Goal: Communication & Community: Answer question/provide support

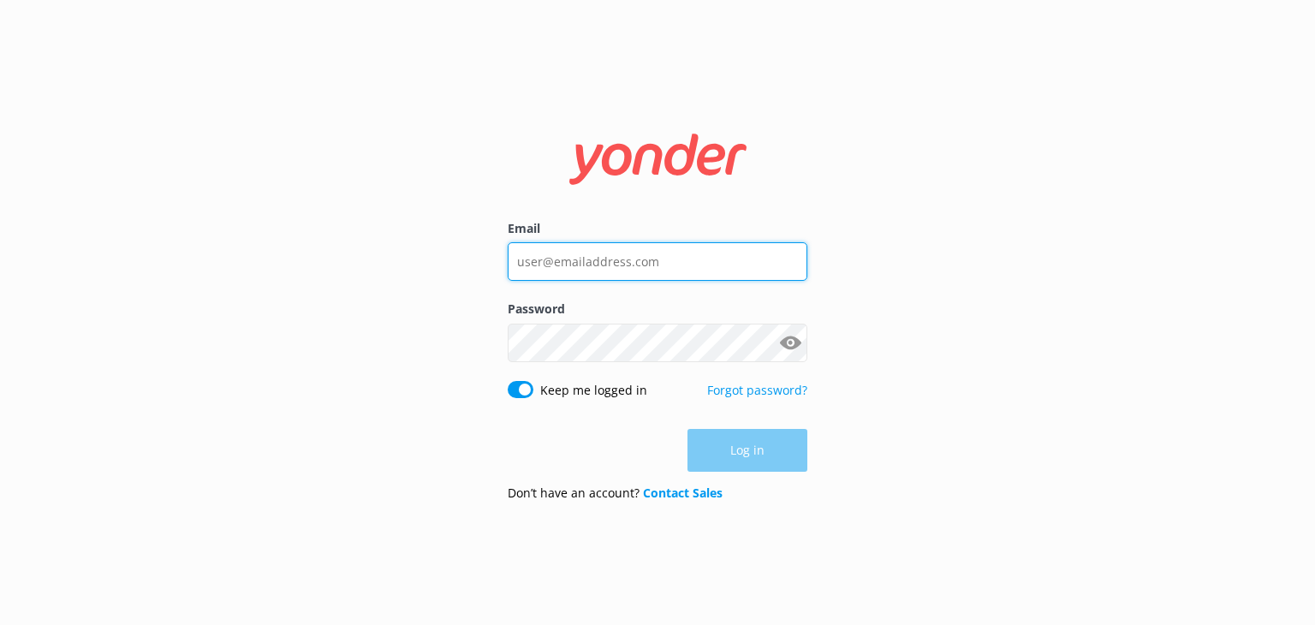
type input "info@foodietours.ca"
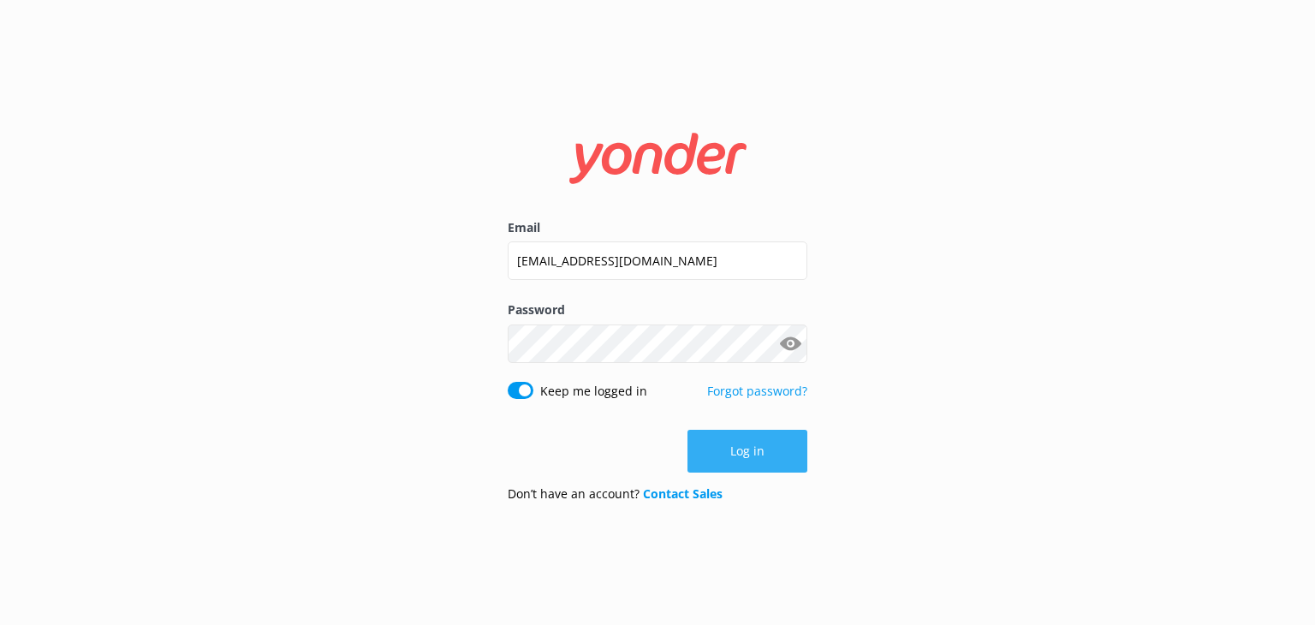
click at [775, 455] on button "Log in" at bounding box center [747, 451] width 120 height 43
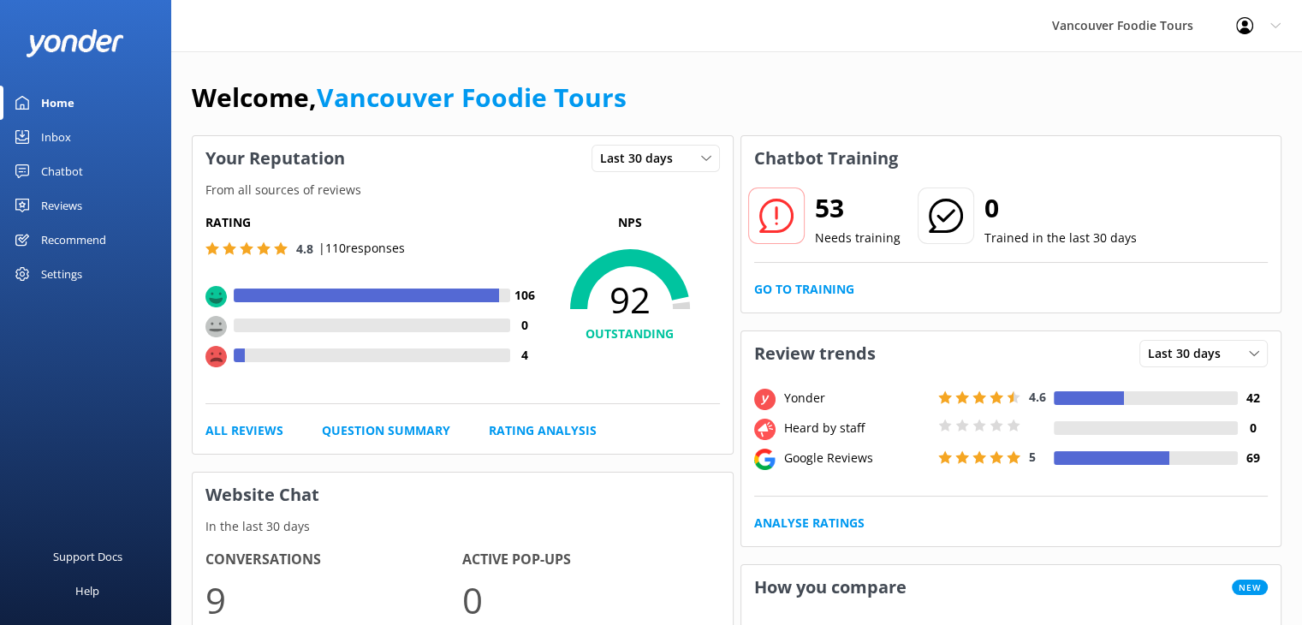
click at [74, 203] on div "Reviews" at bounding box center [61, 205] width 41 height 34
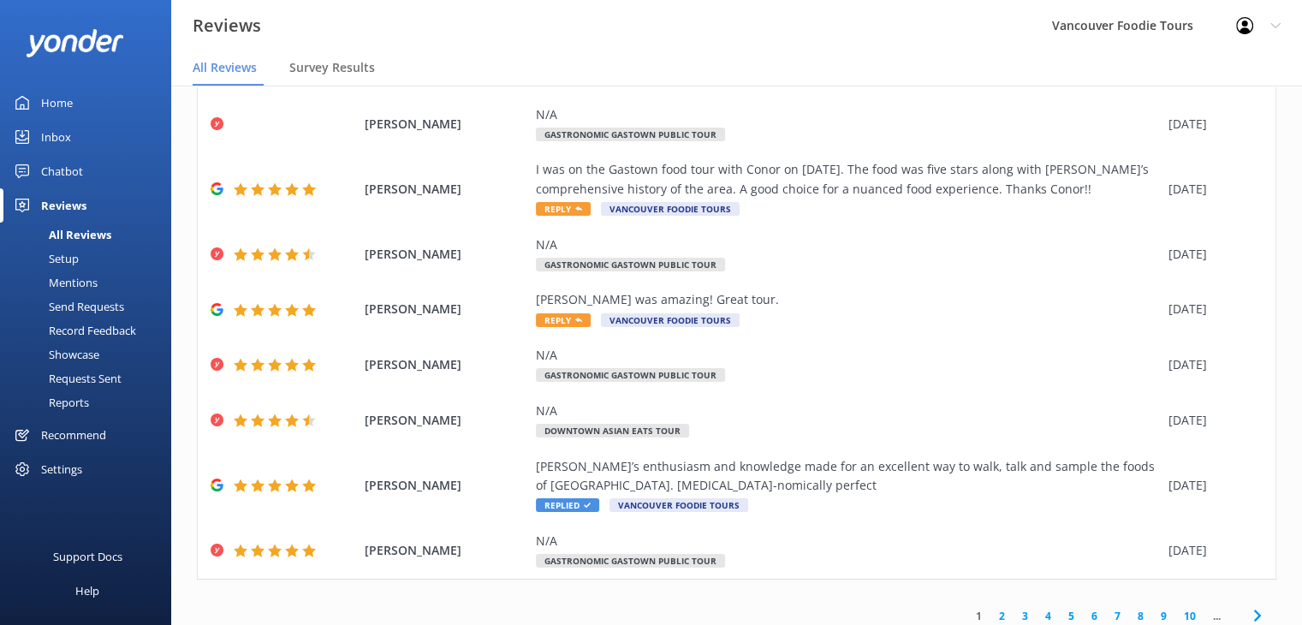
scroll to position [215, 0]
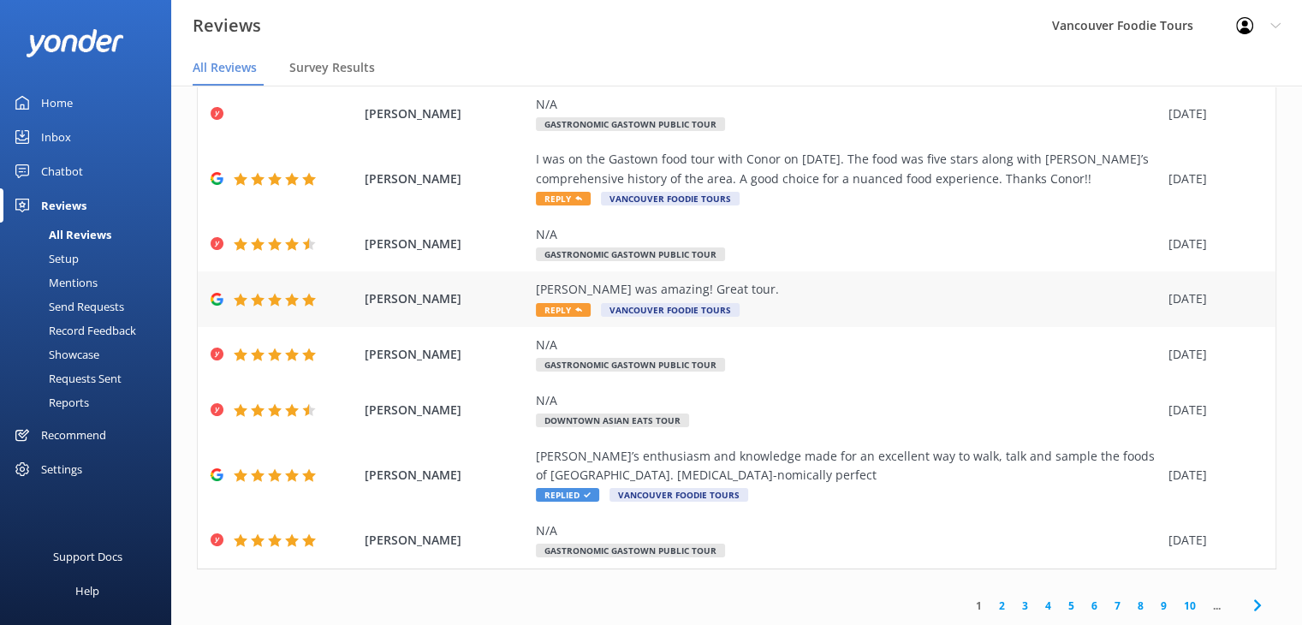
click at [856, 278] on div "Emma Angood Michael was amazing! Great tour. Reply Vancouver Foodie Tours 26 Au…" at bounding box center [737, 299] width 1078 height 56
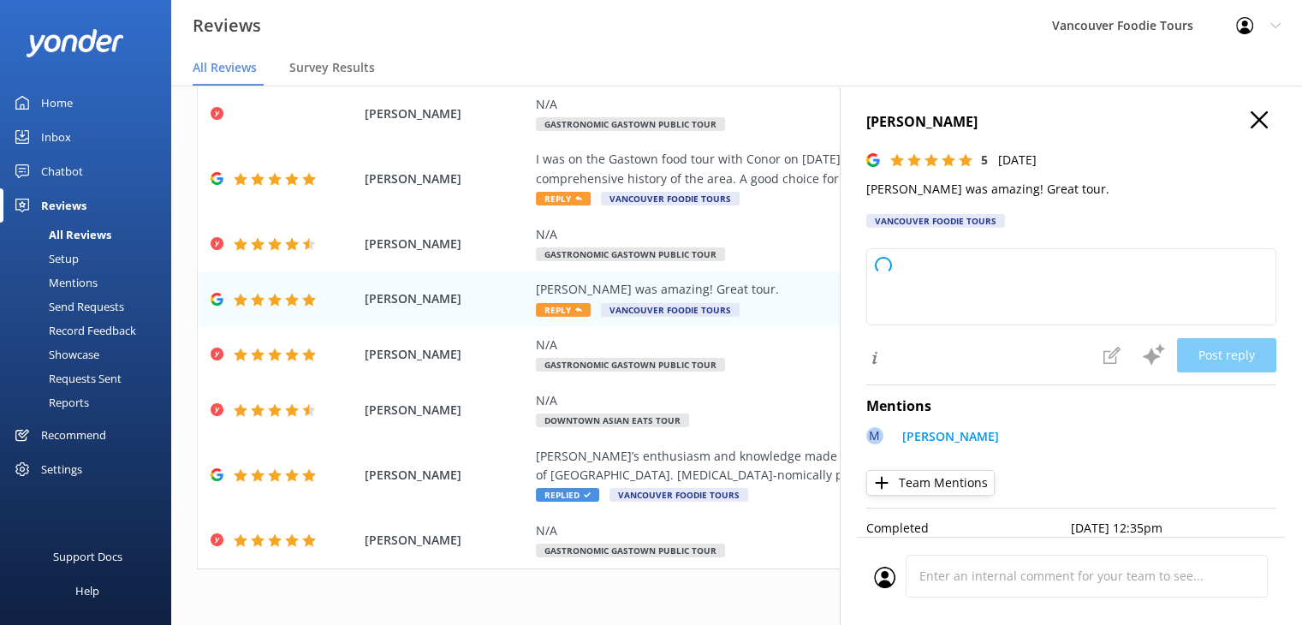
type textarea "Thank you so much for your kind words and 5-star rating! We're thrilled you had…"
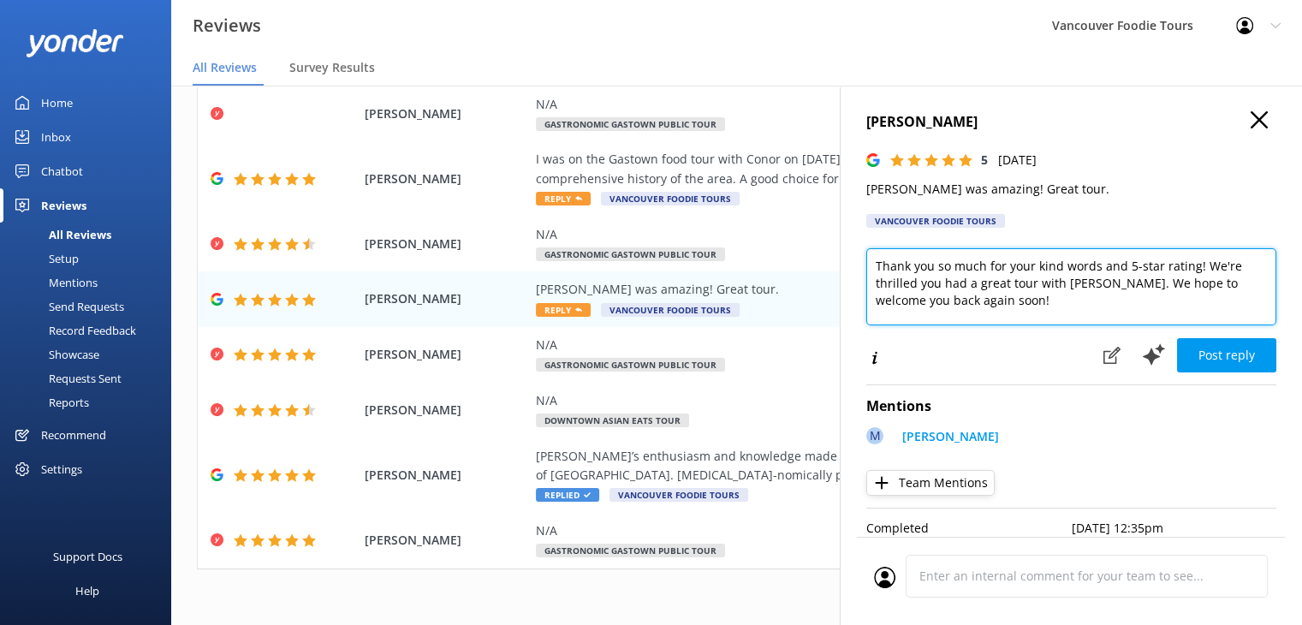
click at [1102, 272] on textarea "Thank you so much for your kind words and 5-star rating! We're thrilled you had…" at bounding box center [1071, 286] width 410 height 77
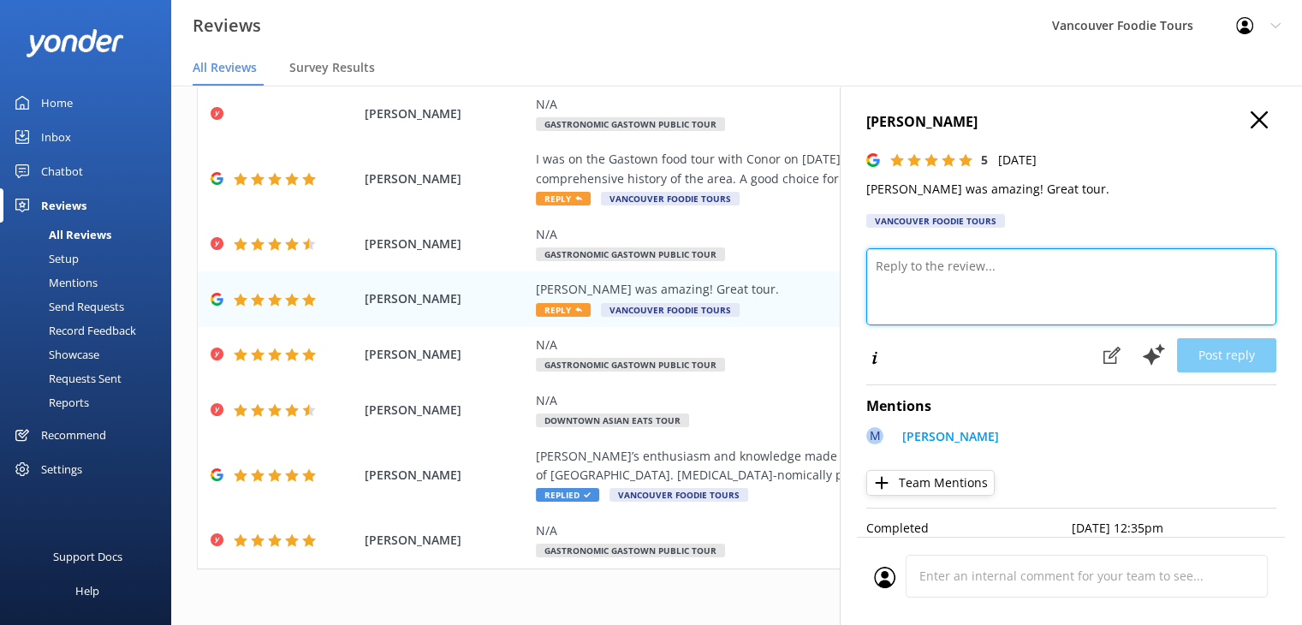
paste textarea "Hi Emma, thank you so much for your kind words! We’re thrilled to hear you had …"
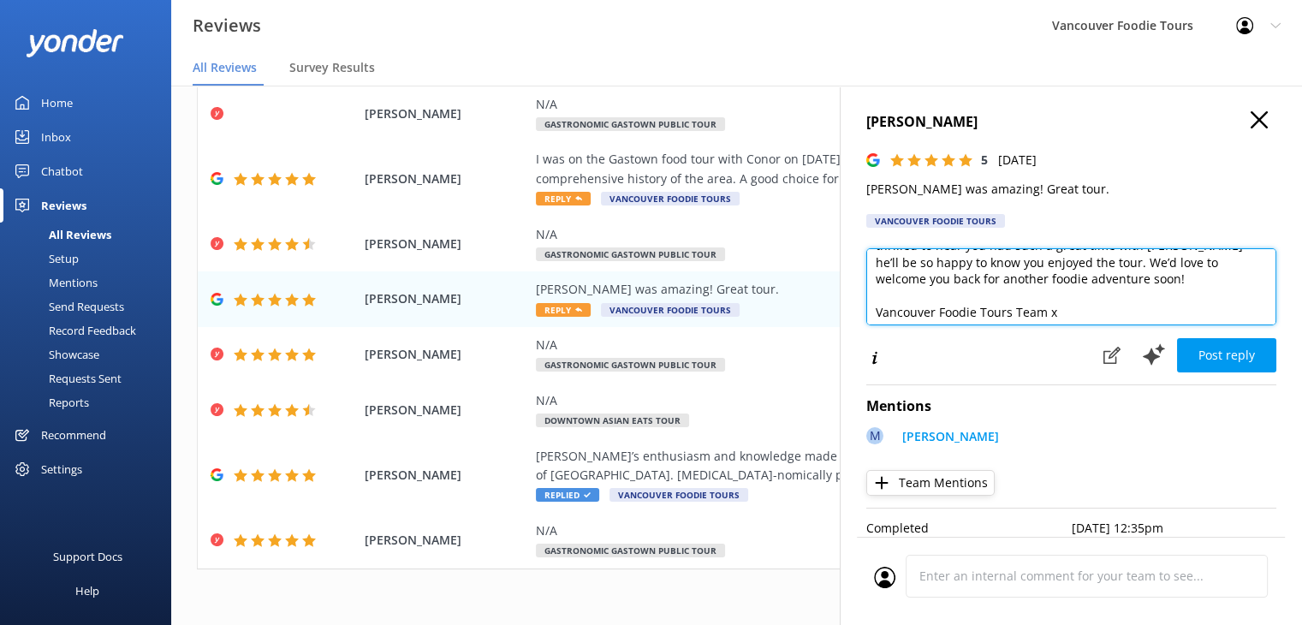
scroll to position [41, 0]
type textarea "Hi Emma, thank you so much for your kind words! We’re thrilled to hear you had …"
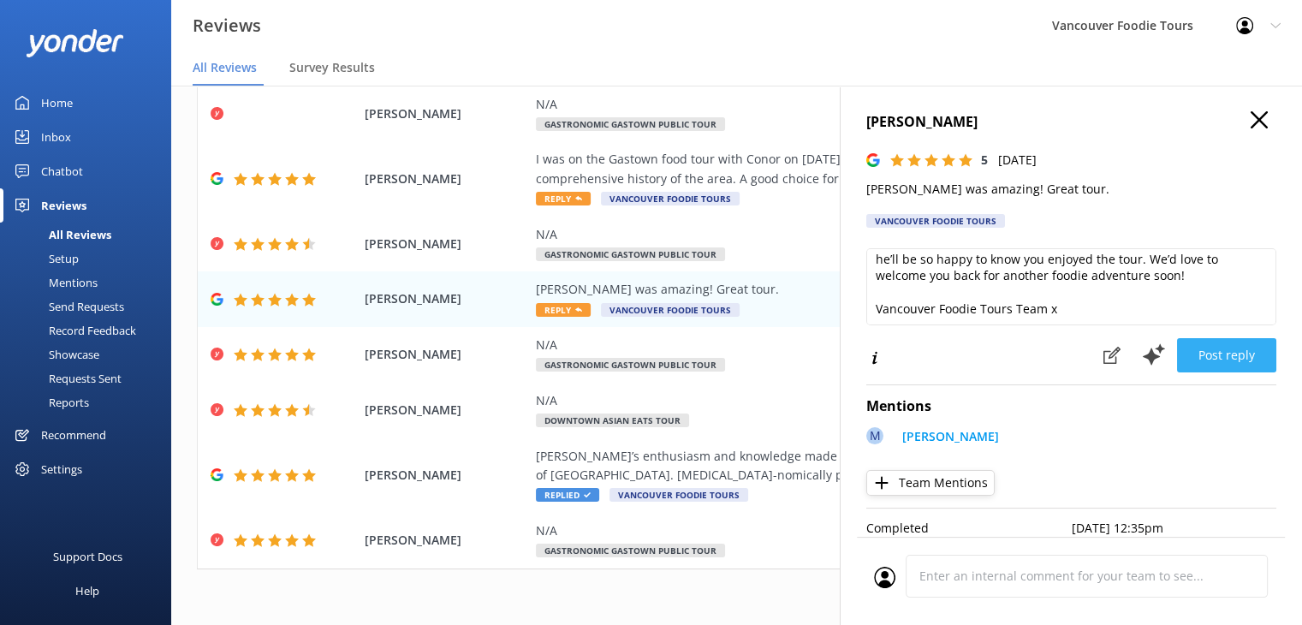
click at [1229, 360] on button "Post reply" at bounding box center [1226, 355] width 99 height 34
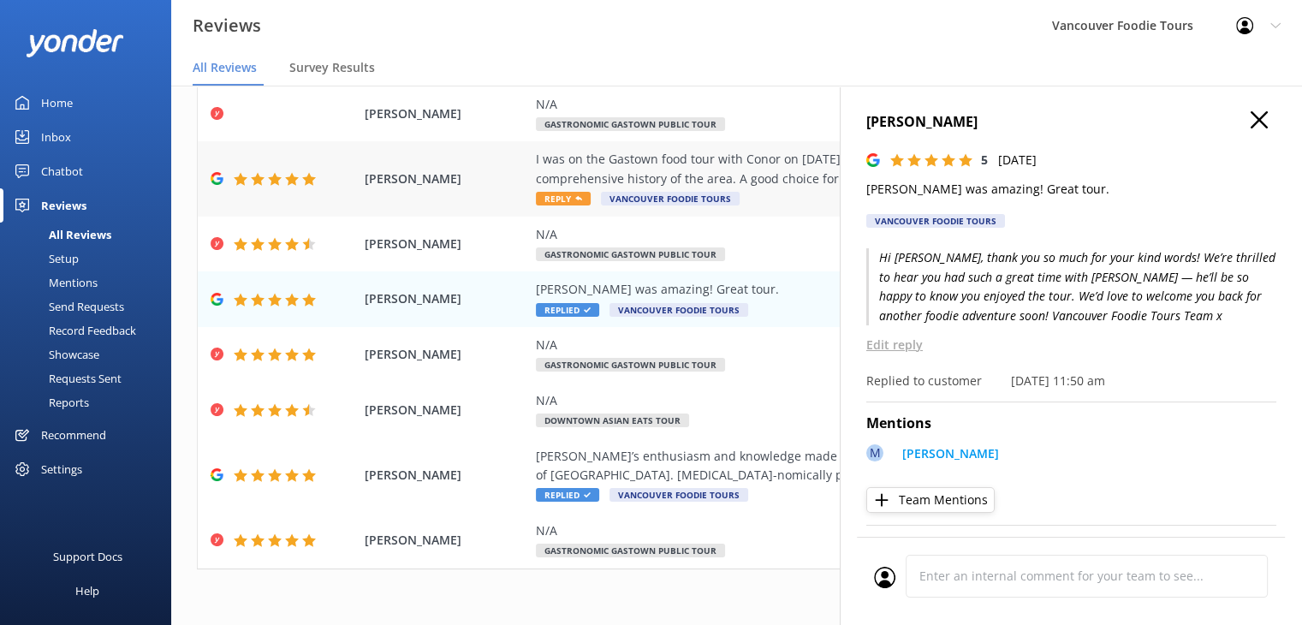
click at [676, 175] on div "I was on the Gastown food tour with Conor on Aug 25. The food was five stars al…" at bounding box center [848, 169] width 624 height 39
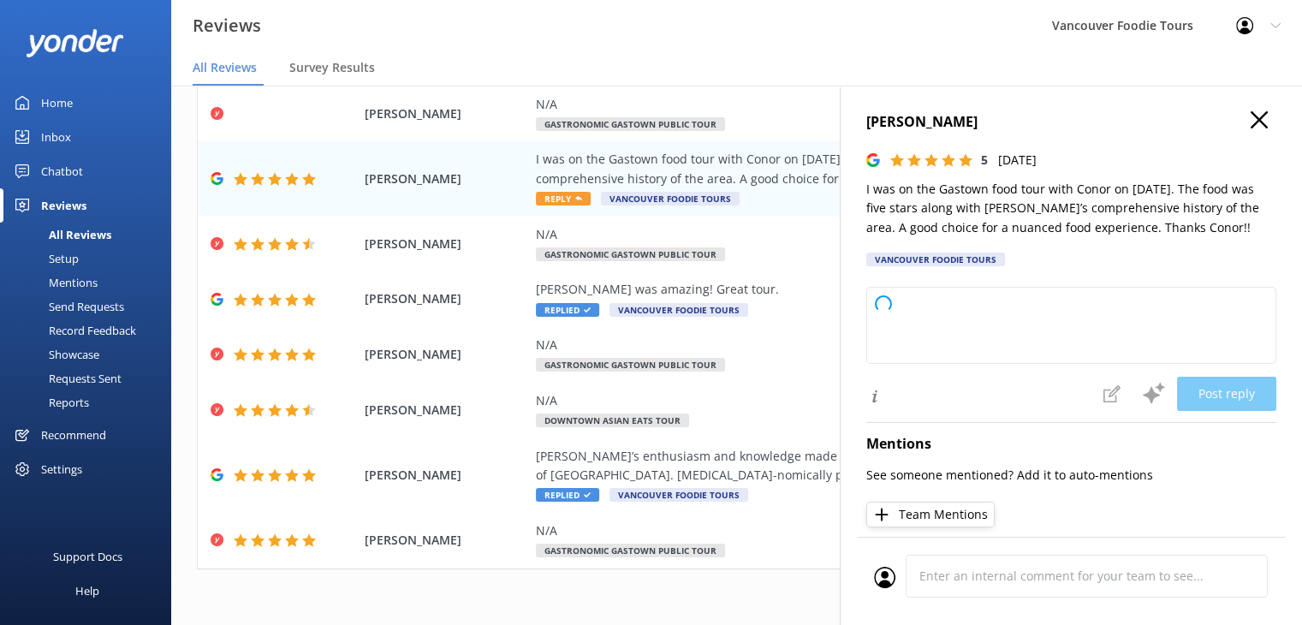
type textarea "Thank you so much for your wonderful review! We're delighted to hear you enjoye…"
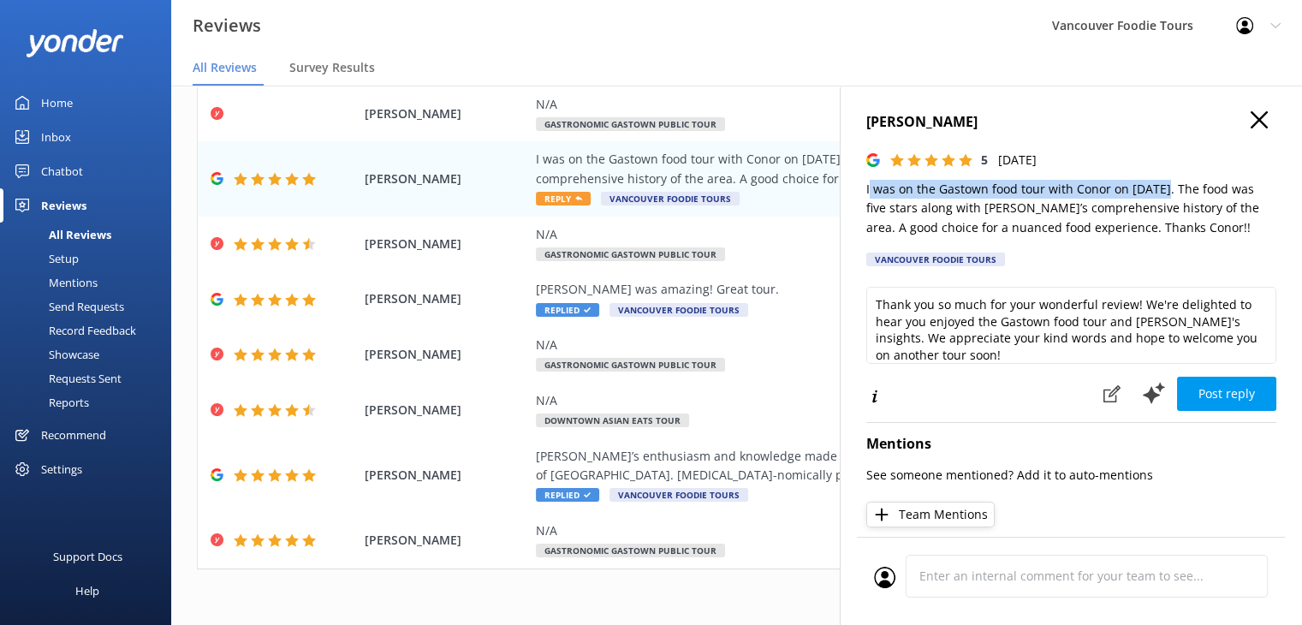
drag, startPoint x: 867, startPoint y: 196, endPoint x: 1161, endPoint y: 186, distance: 293.8
click at [1161, 186] on p "I was on the Gastown food tour with Conor on Aug 25. The food was five stars al…" at bounding box center [1071, 208] width 410 height 57
copy p "was on the Gastown food tour with Conor on Aug 25"
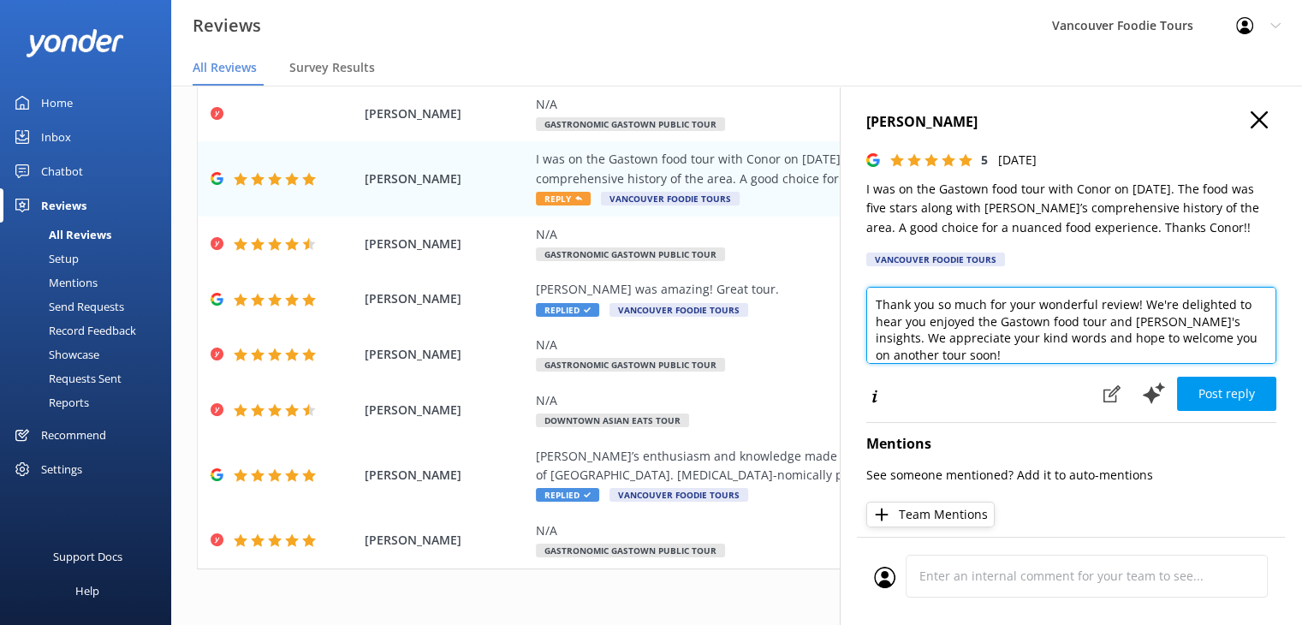
click at [986, 334] on textarea "Thank you so much for your wonderful review! We're delighted to hear you enjoye…" at bounding box center [1071, 325] width 410 height 77
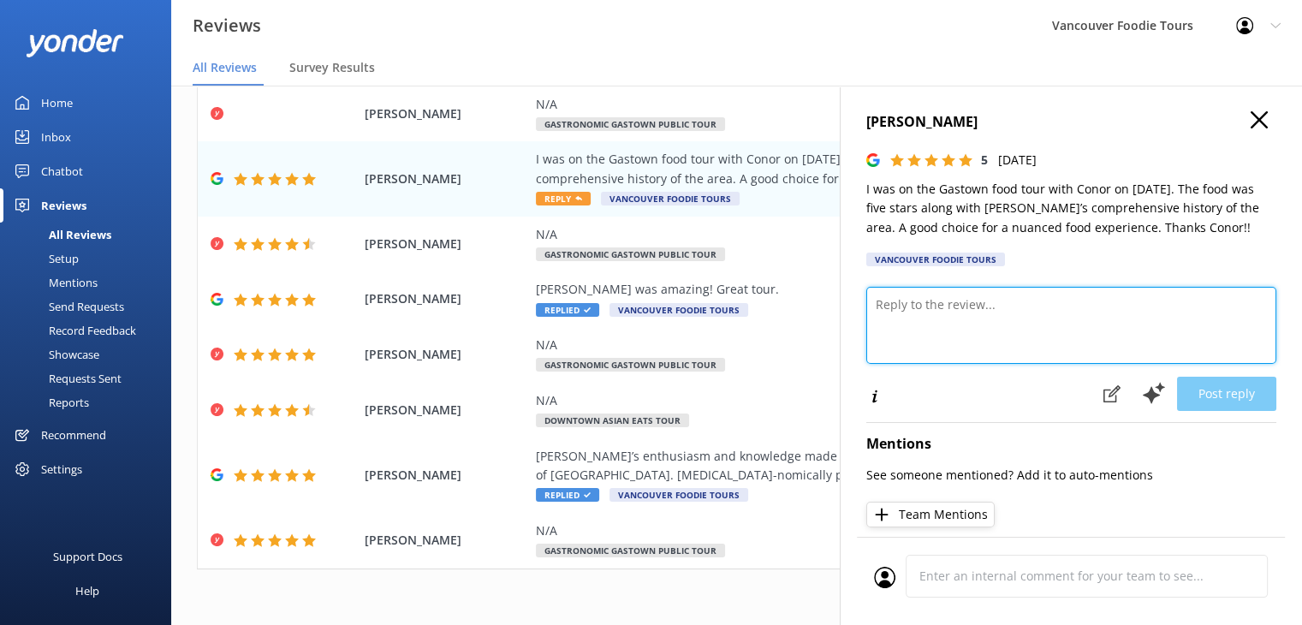
paste textarea "Hi Carole, thank you very much for your thoughtful review! We’re so glad you en…"
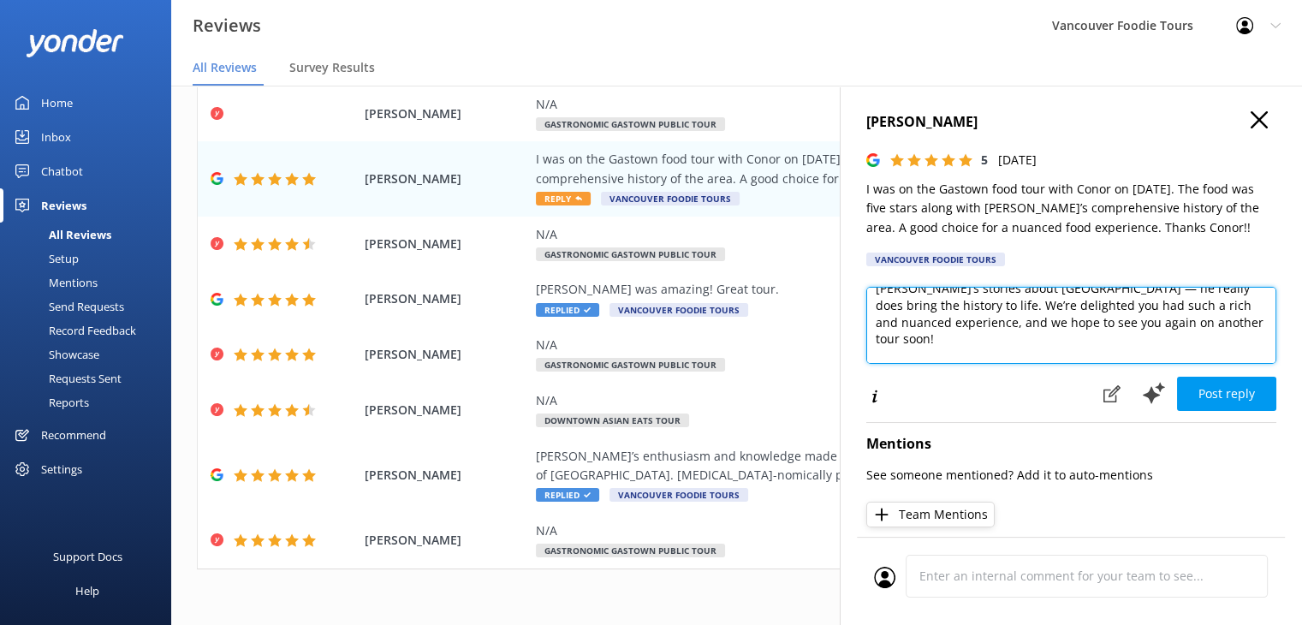
scroll to position [9, 0]
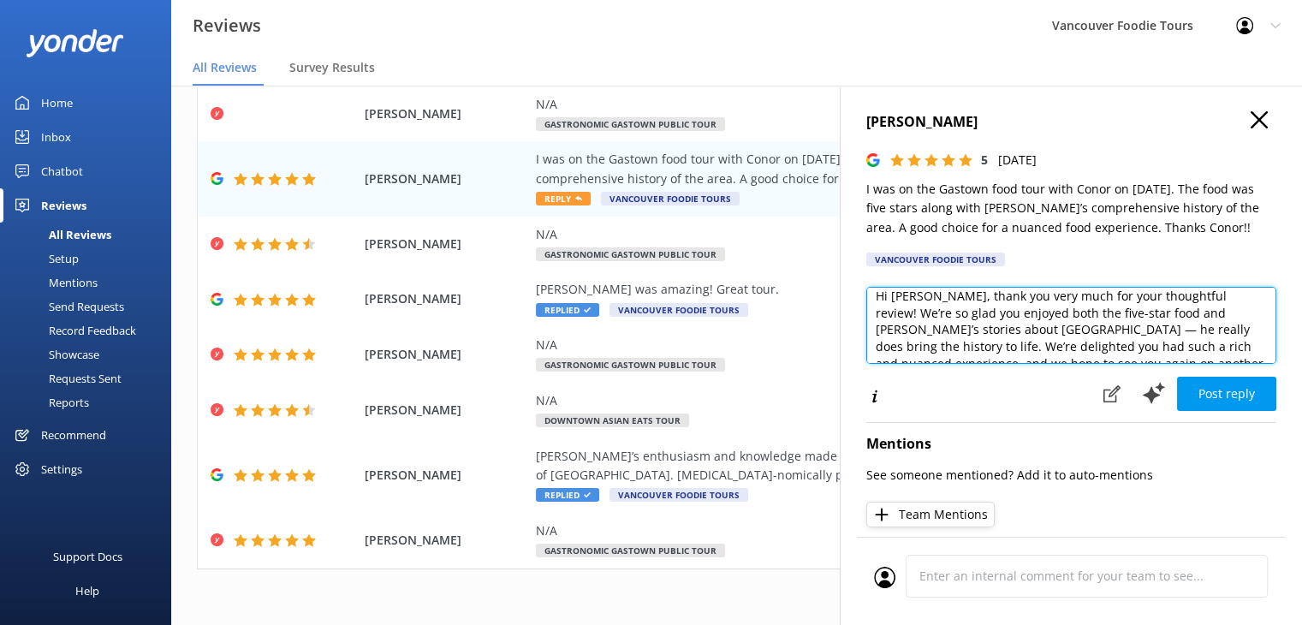
click at [925, 295] on textarea "Hi Carole, thank you very much for your thoughtful review! We’re so glad you en…" at bounding box center [1071, 325] width 410 height 77
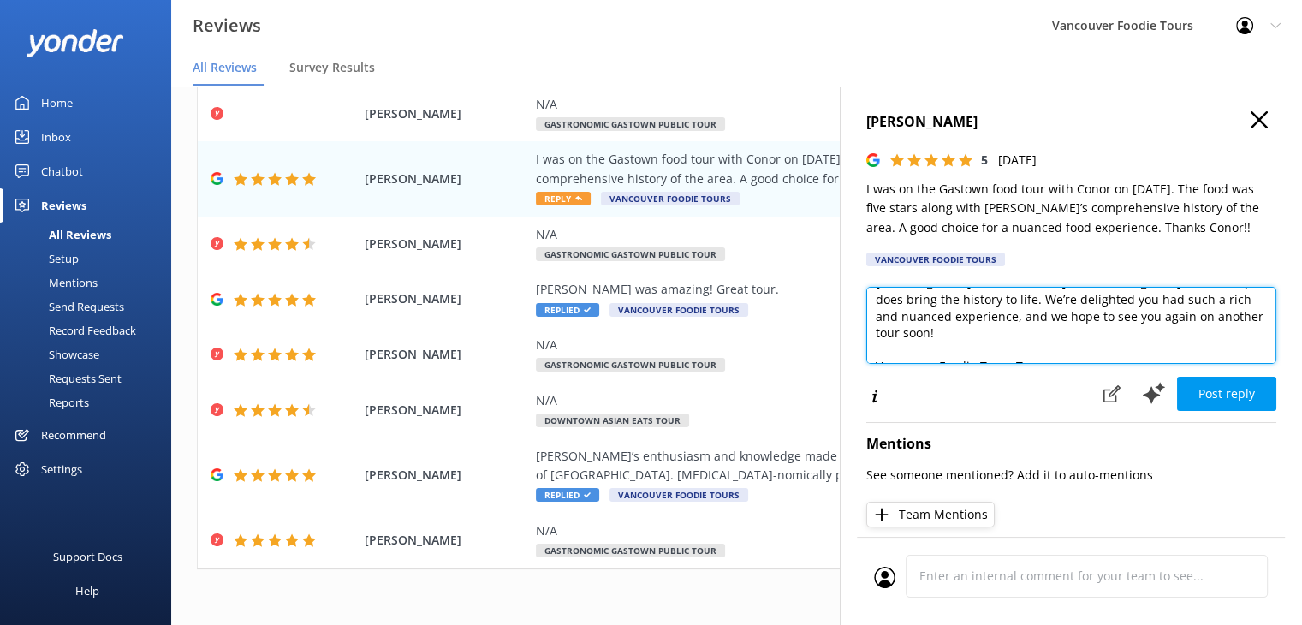
scroll to position [58, 0]
type textarea "Hi Carol, thank you very much for your thoughtful review! We’re so glad you enj…"
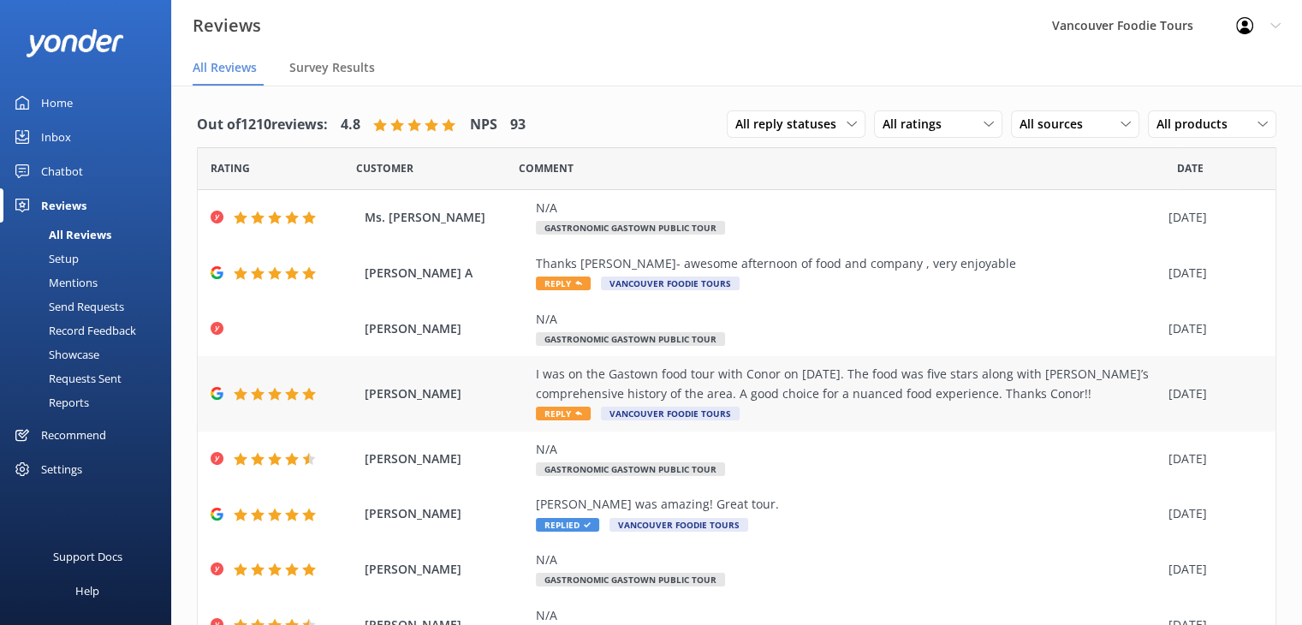
click at [883, 382] on div "I was on the Gastown food tour with Conor on [DATE]. The food was five stars al…" at bounding box center [848, 384] width 624 height 39
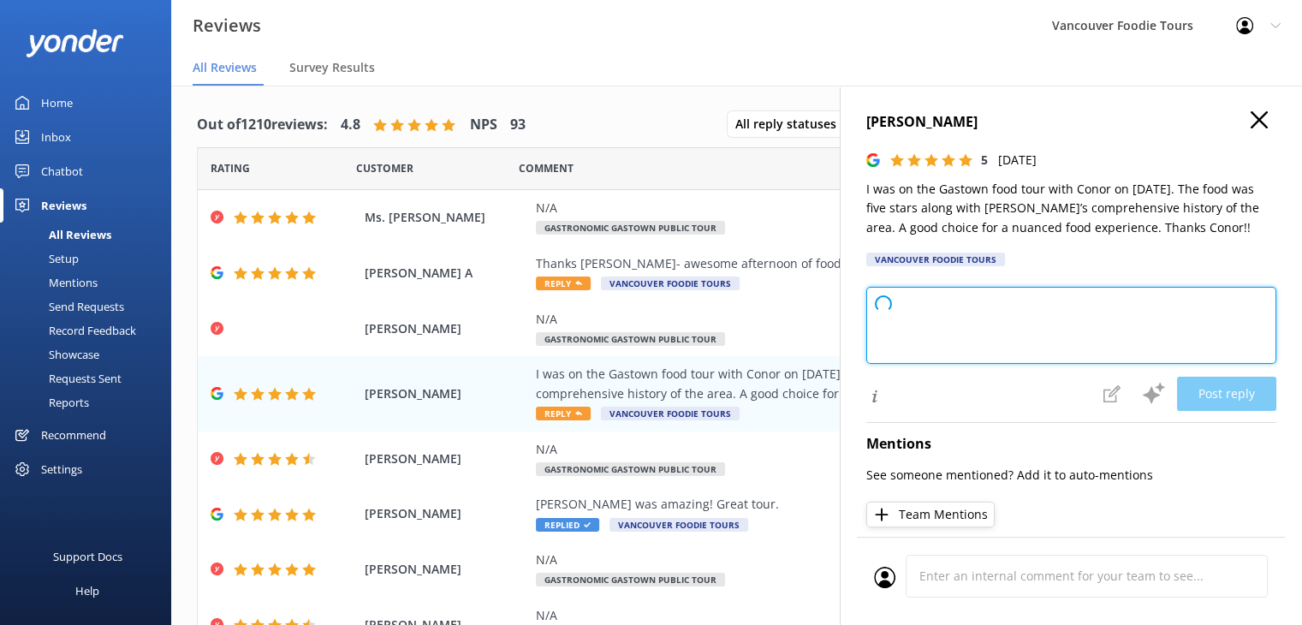
click at [986, 315] on textarea at bounding box center [1071, 325] width 410 height 77
type textarea "Thank you so much for your wonderful review! We're delighted to hear you enjoye…"
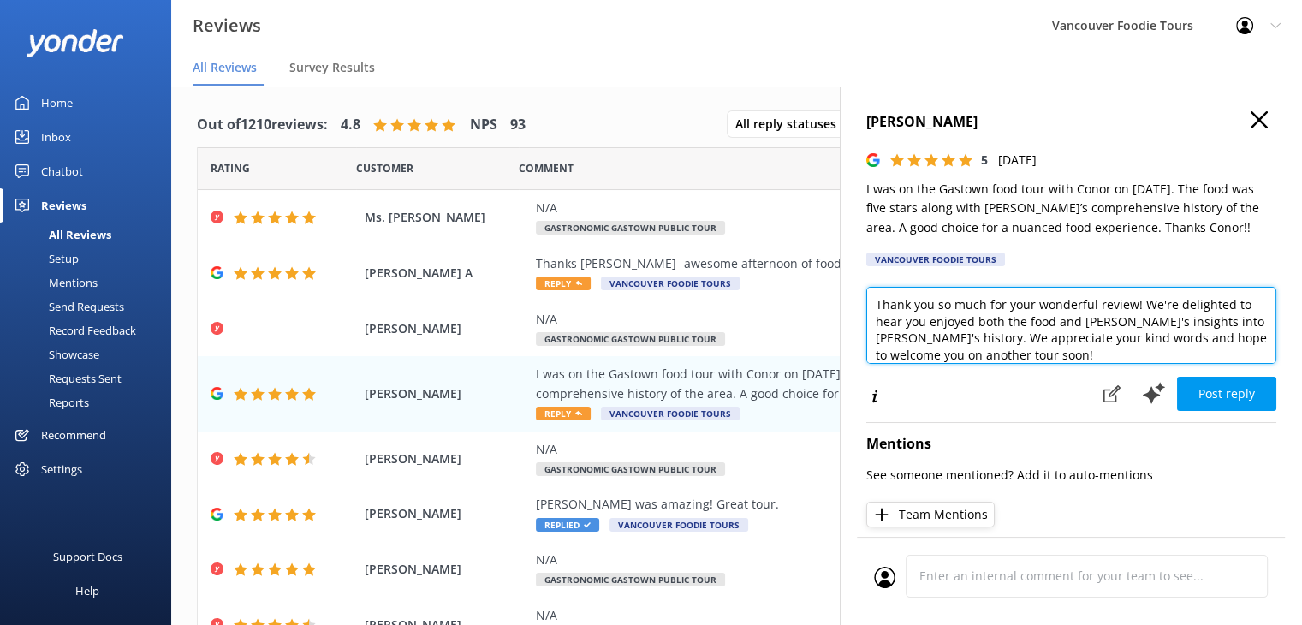
click at [990, 312] on textarea "Thank you so much for your wonderful review! We're delighted to hear you enjoye…" at bounding box center [1071, 325] width 410 height 77
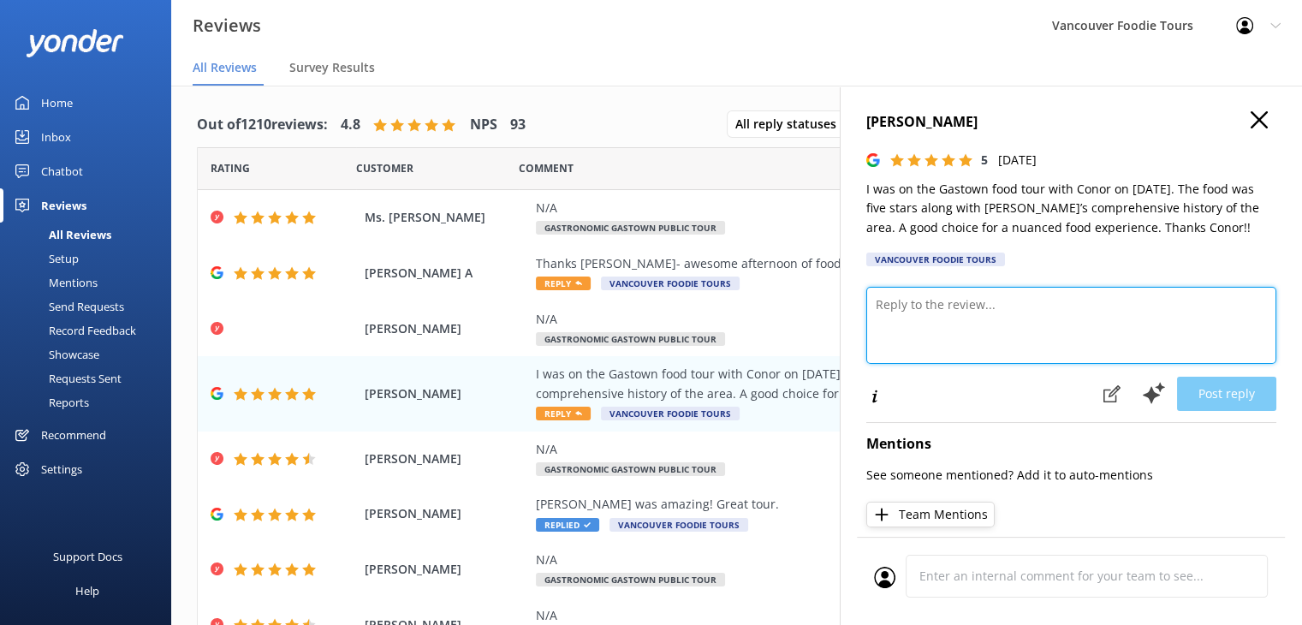
paste textarea "Hi Carole, thank you very much for your thoughtful review! We’re so glad you en…"
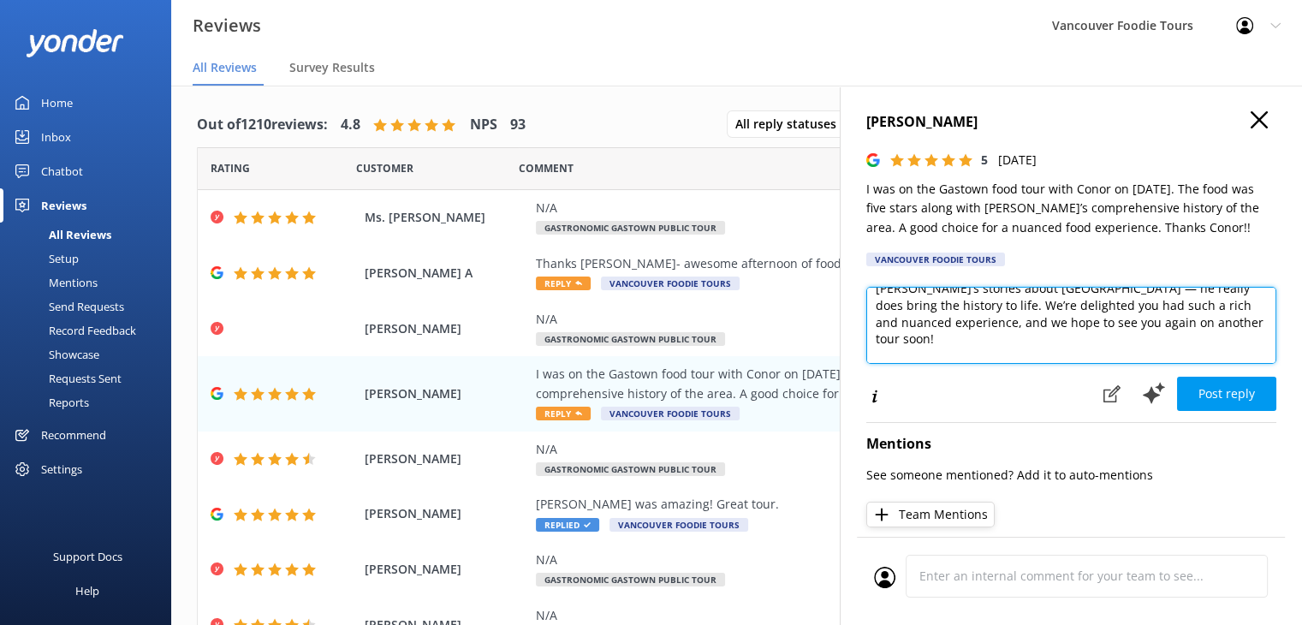
scroll to position [9, 0]
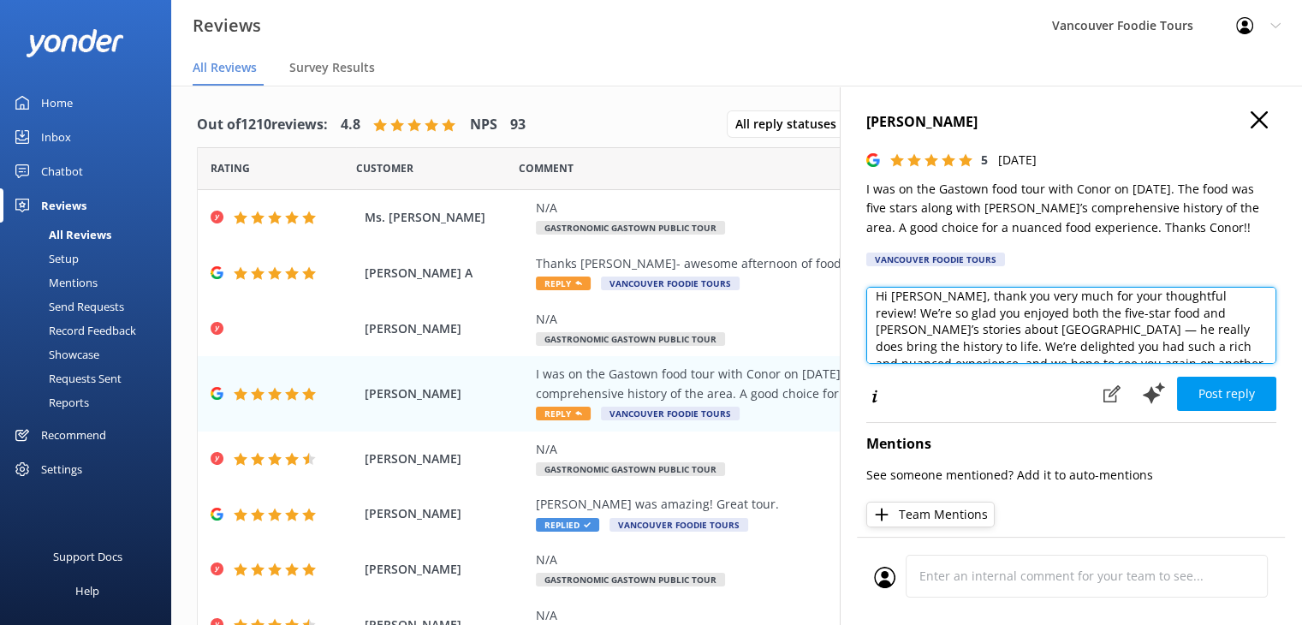
click at [925, 300] on textarea "Hi Carole, thank you very much for your thoughtful review! We’re so glad you en…" at bounding box center [1071, 325] width 410 height 77
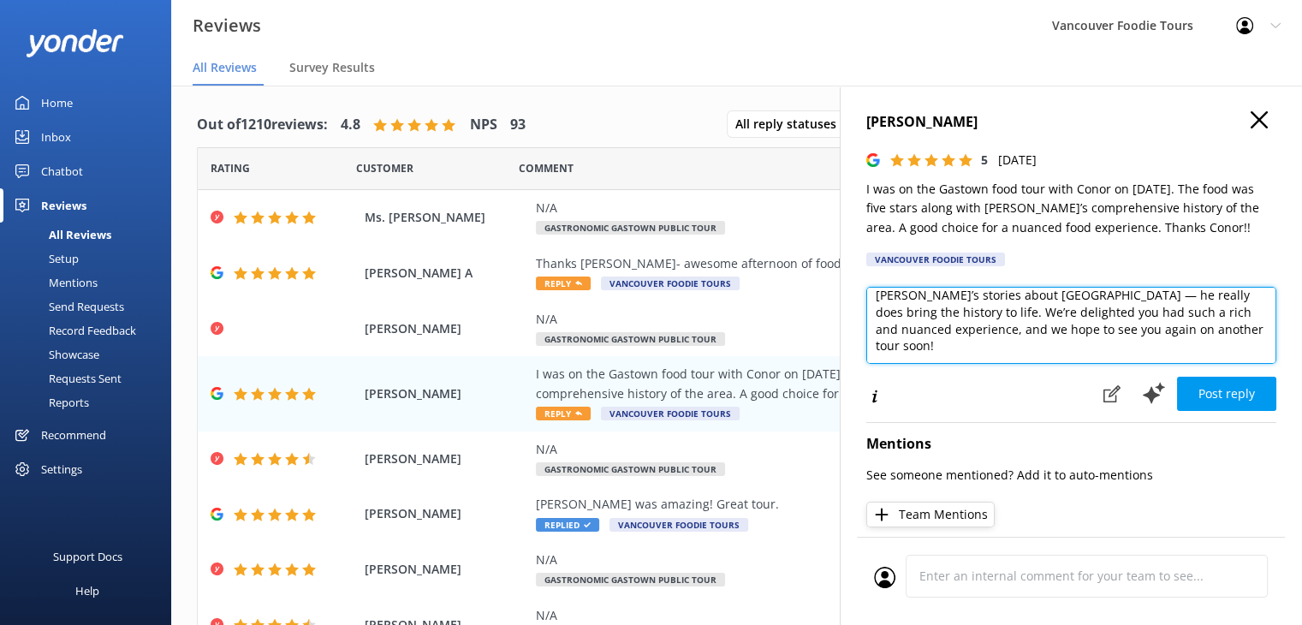
scroll to position [58, 0]
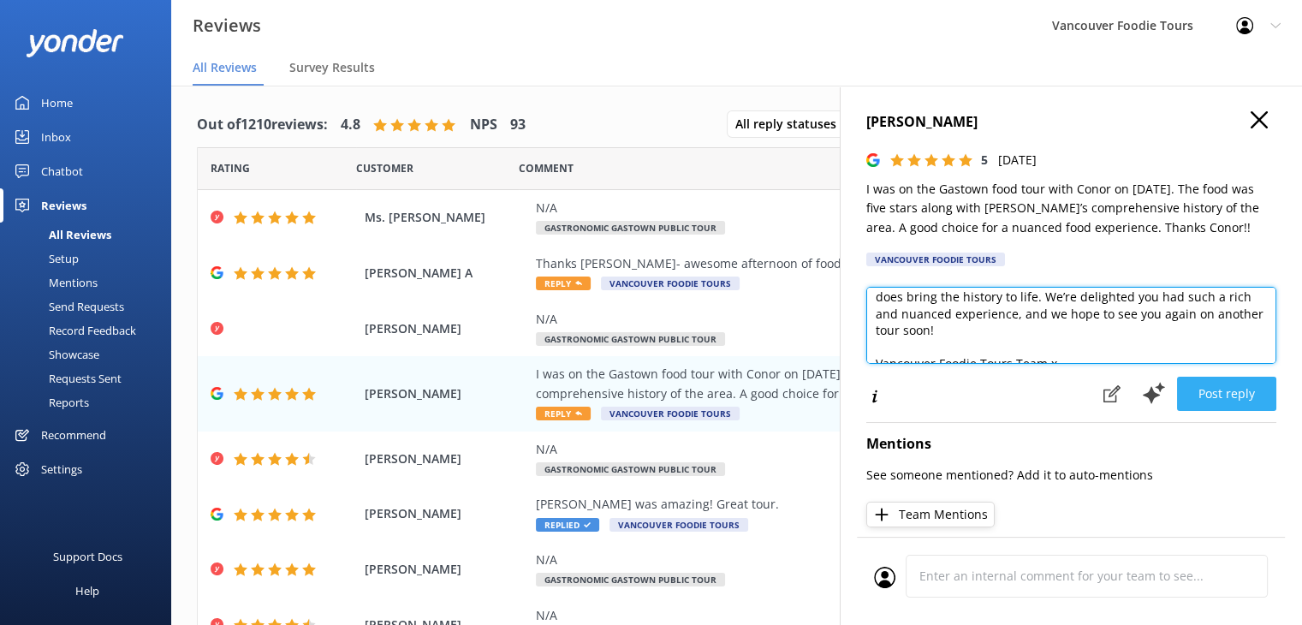
type textarea "Hi [PERSON_NAME], thank you very much for your thoughtful review! We’re so glad…"
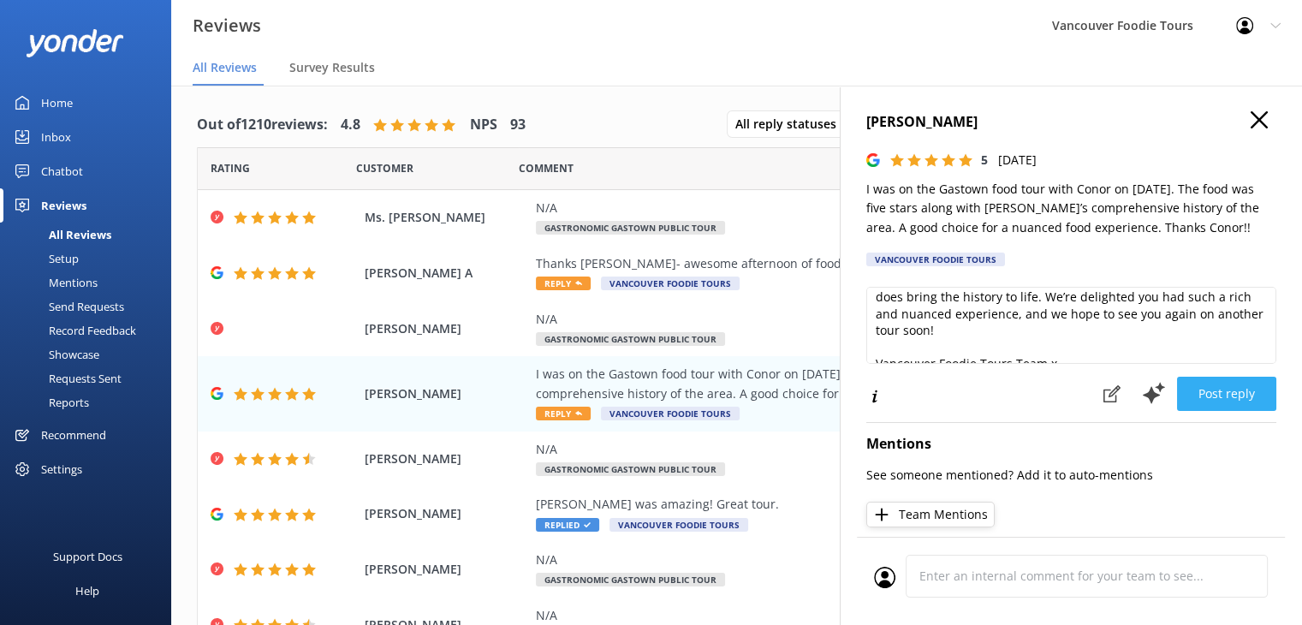
click at [1231, 390] on button "Post reply" at bounding box center [1226, 394] width 99 height 34
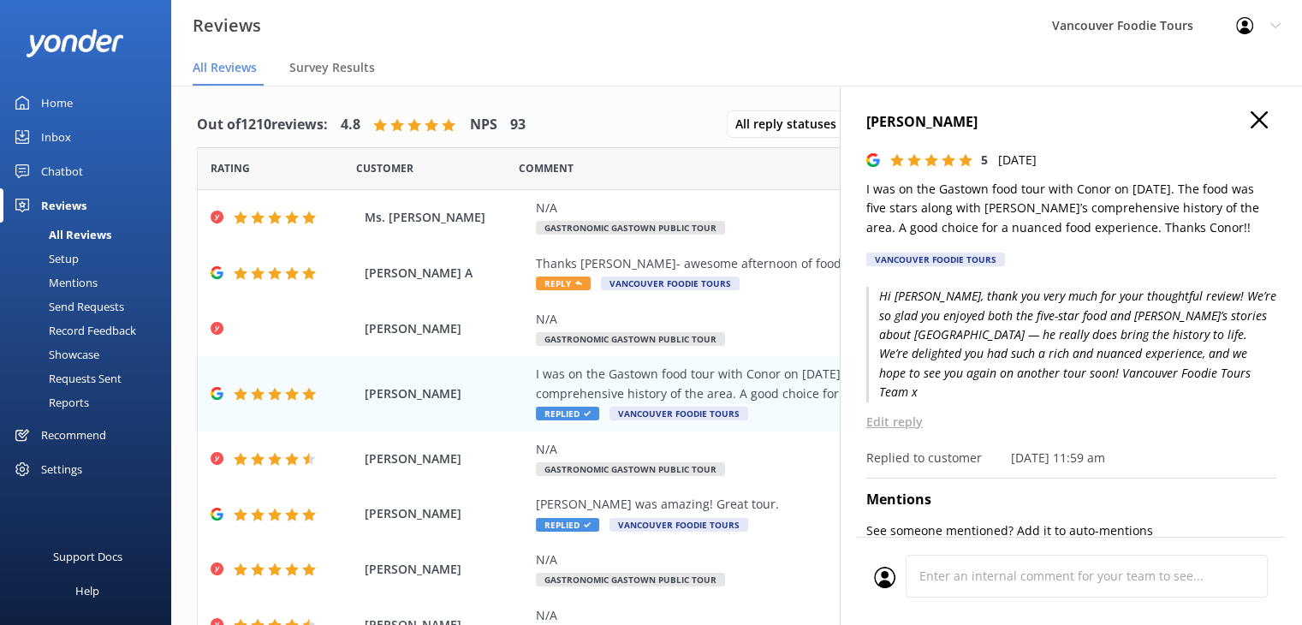
click at [1251, 115] on icon "button" at bounding box center [1259, 119] width 17 height 17
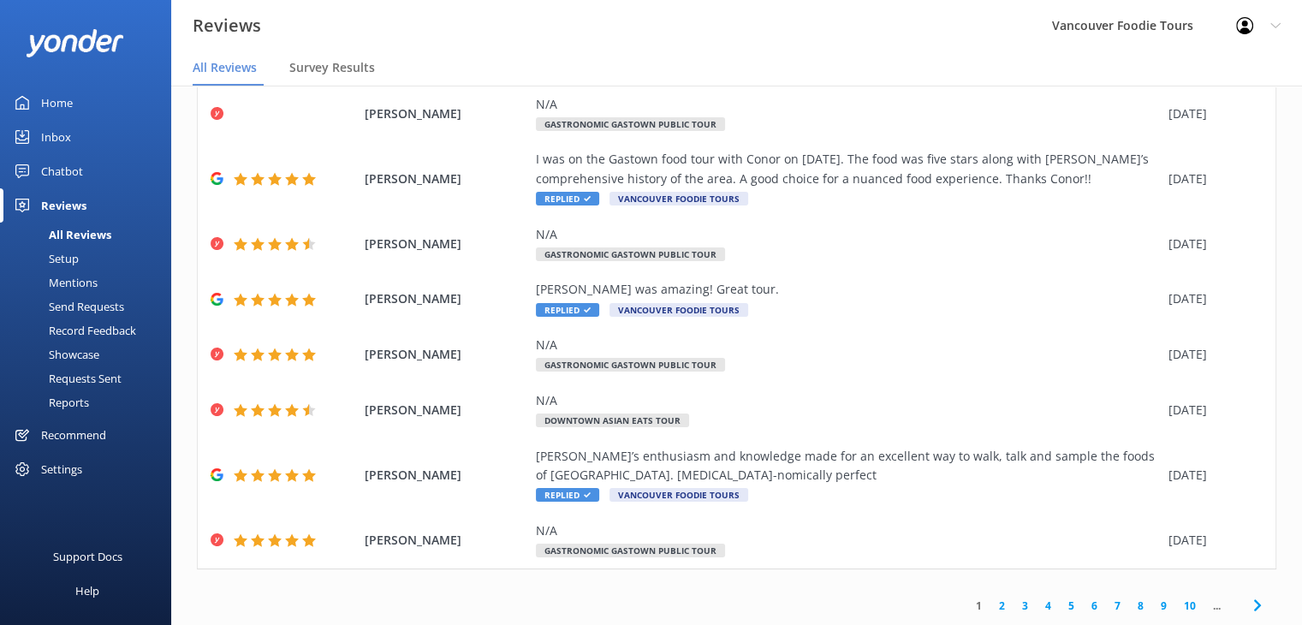
scroll to position [0, 0]
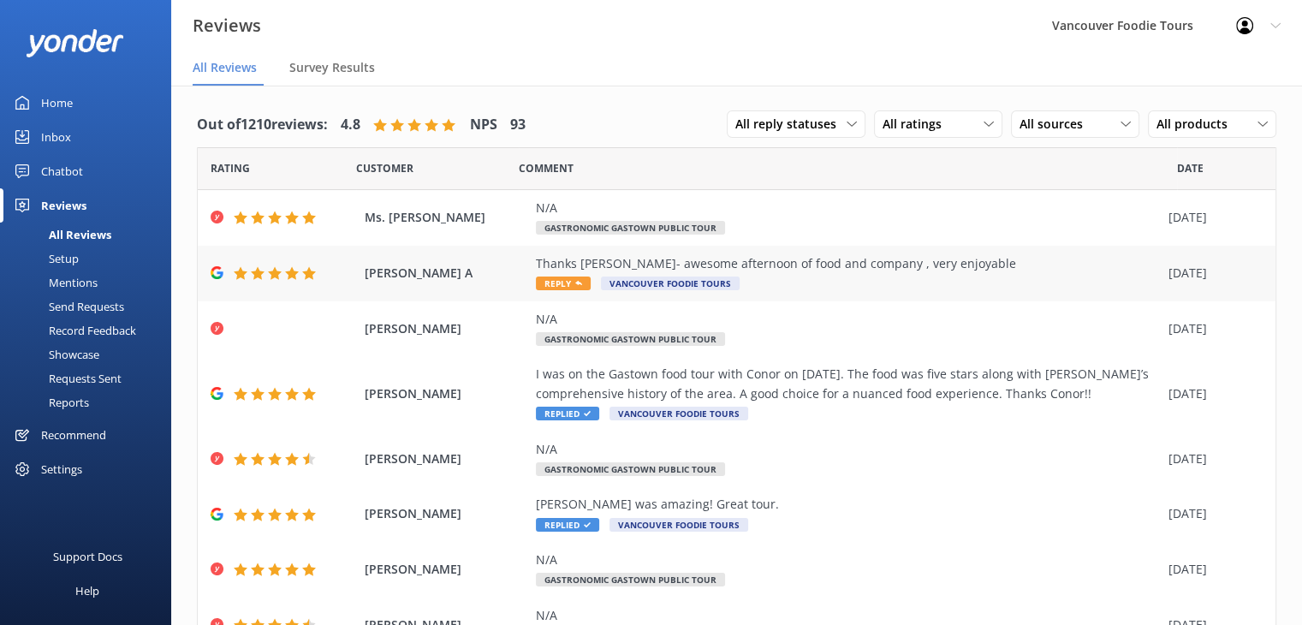
click at [818, 276] on div "Thanks Bronson- awesome afternoon of food and company , very enjoyable Reply Va…" at bounding box center [848, 273] width 624 height 39
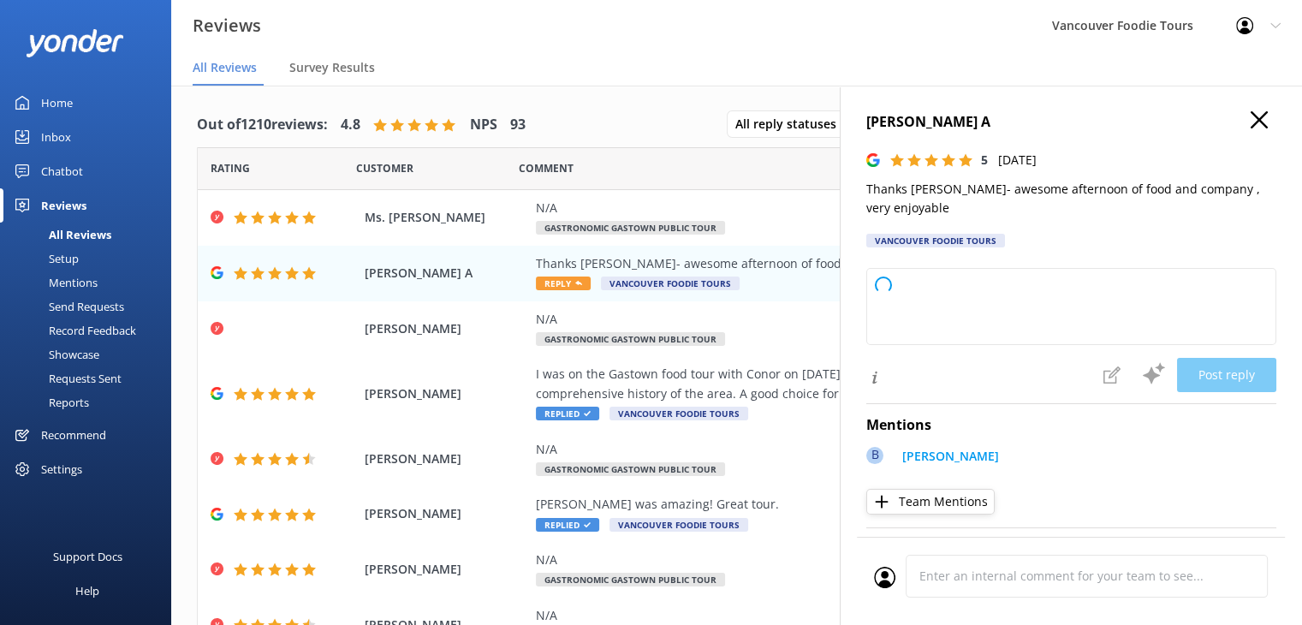
type textarea "Thank you so much for your wonderful feedback! We're delighted you had an enjoy…"
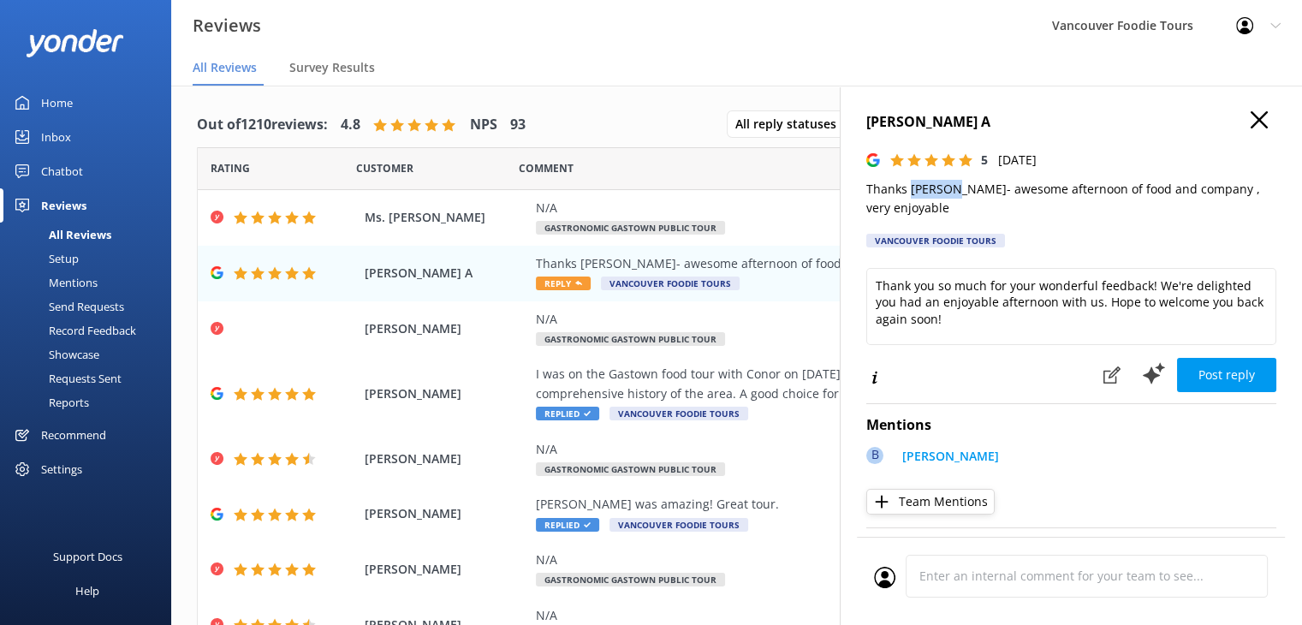
drag, startPoint x: 912, startPoint y: 188, endPoint x: 955, endPoint y: 186, distance: 43.7
click at [955, 186] on p "Thanks Bronson- awesome afternoon of food and company , very enjoyable" at bounding box center [1071, 199] width 410 height 39
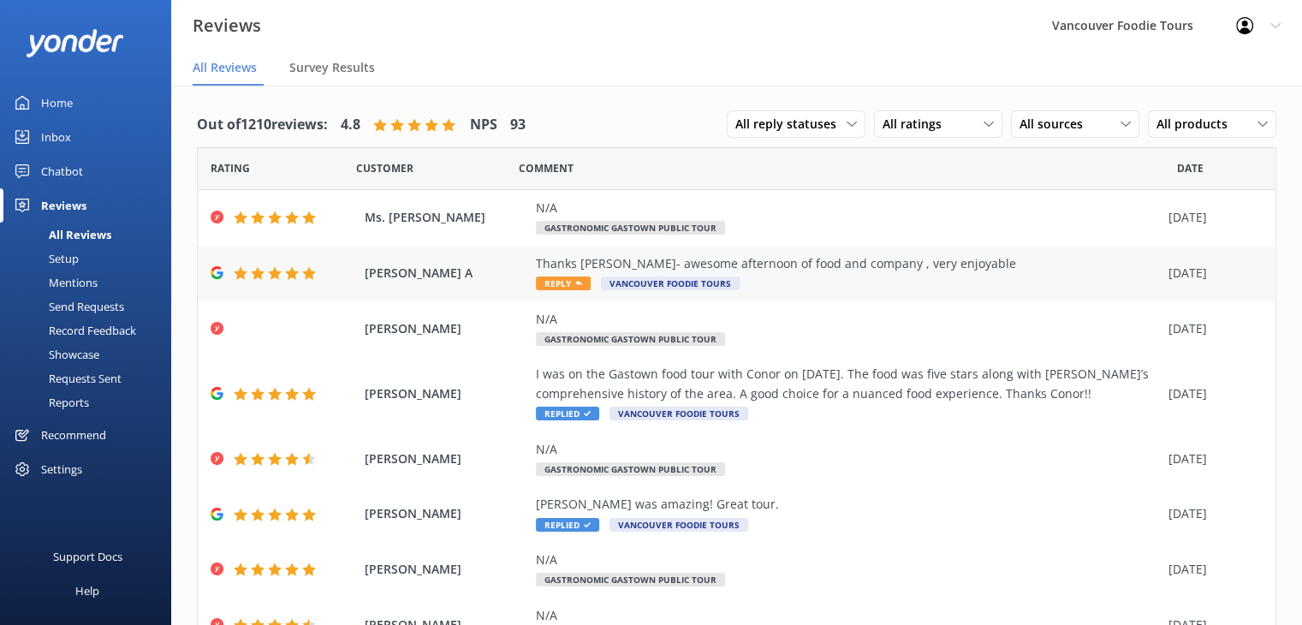
click at [767, 277] on div "Thanks Bronson- awesome afternoon of food and company , very enjoyable Reply Va…" at bounding box center [848, 273] width 624 height 39
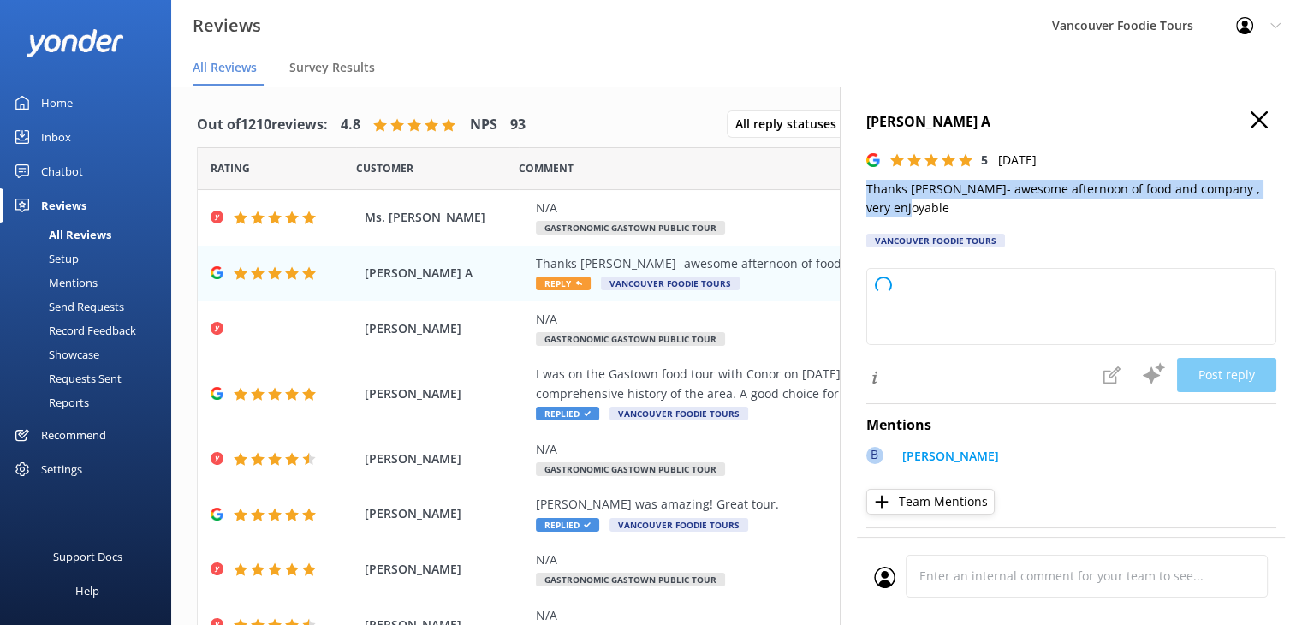
type textarea "Thank you so much for your wonderful feedback! We're delighted you had such an …"
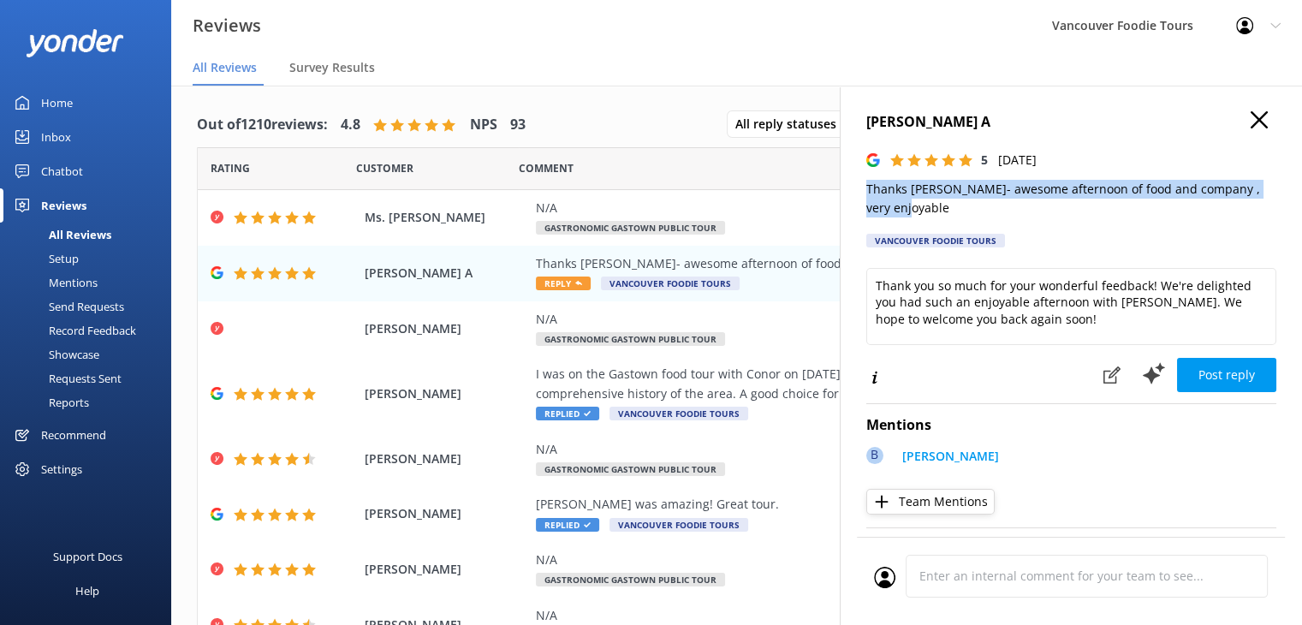
drag, startPoint x: 863, startPoint y: 186, endPoint x: 940, endPoint y: 206, distance: 79.7
click at [940, 206] on div "Belinda A 5 Wed, 27th Aug 2025 Thanks Bronson- awesome afternoon of food and co…" at bounding box center [1071, 398] width 462 height 625
copy p "Thanks Bronson- awesome afternoon of food and company , very enjoyable"
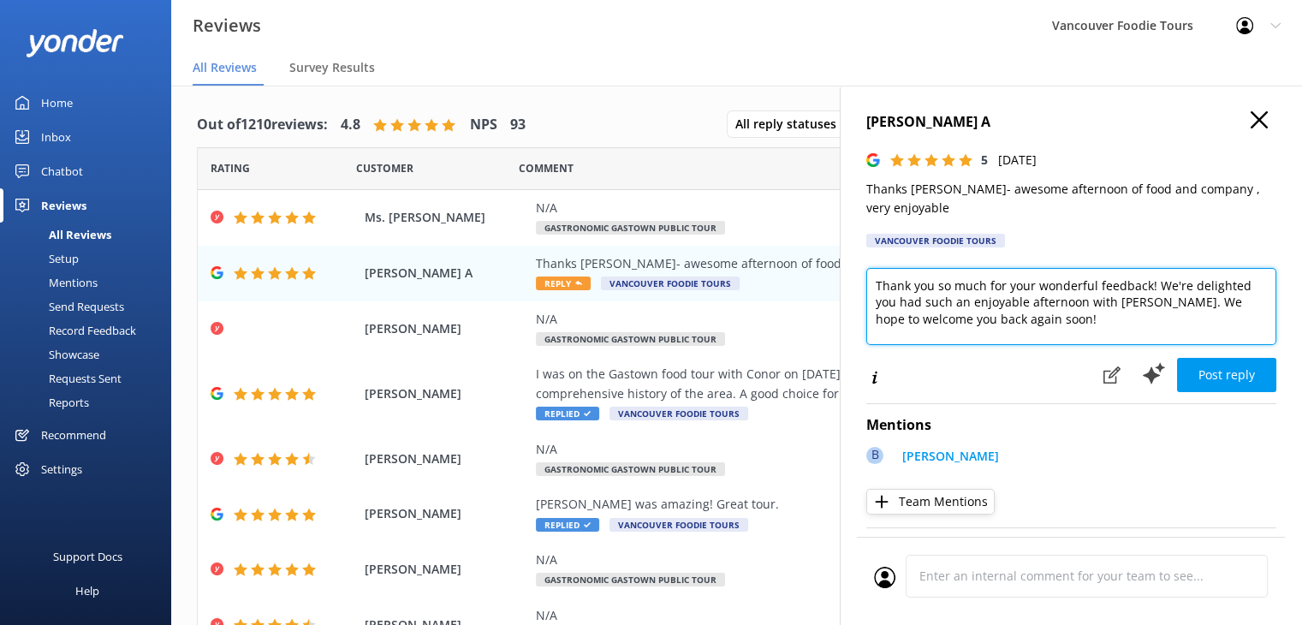
click at [1061, 300] on textarea "Thank you so much for your wonderful feedback! We're delighted you had such an …" at bounding box center [1071, 306] width 410 height 77
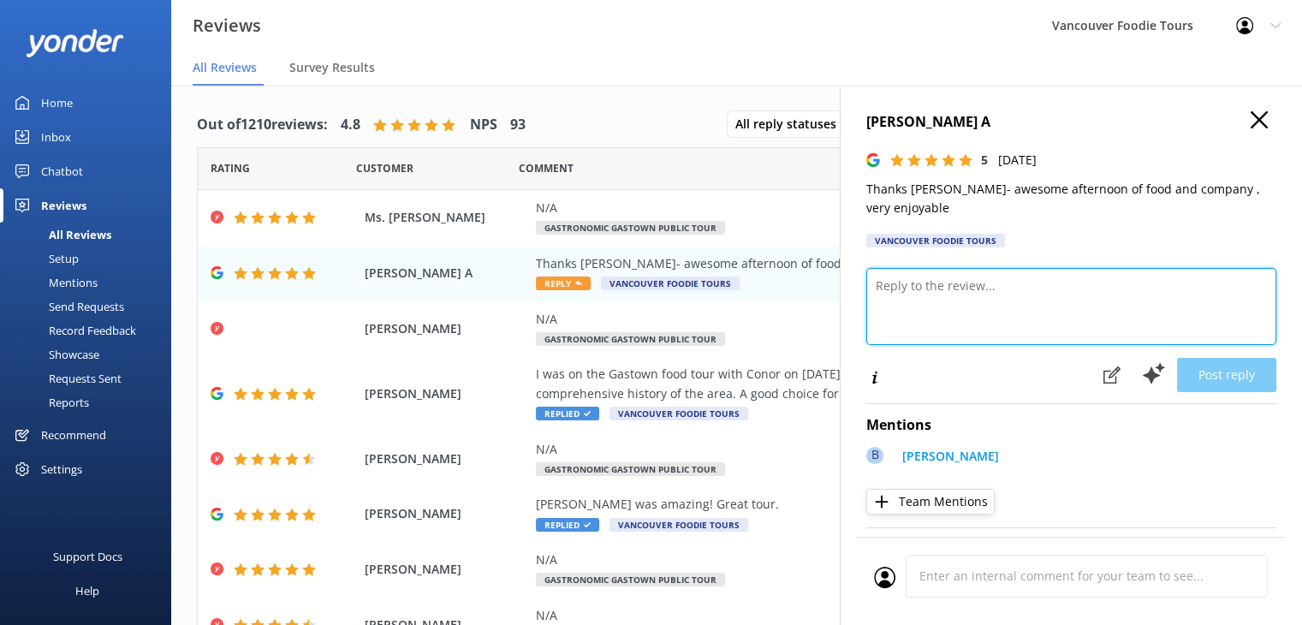
paste textarea "Hi Belinda, thank you so much for your lovely review! We’re delighted to hear y…"
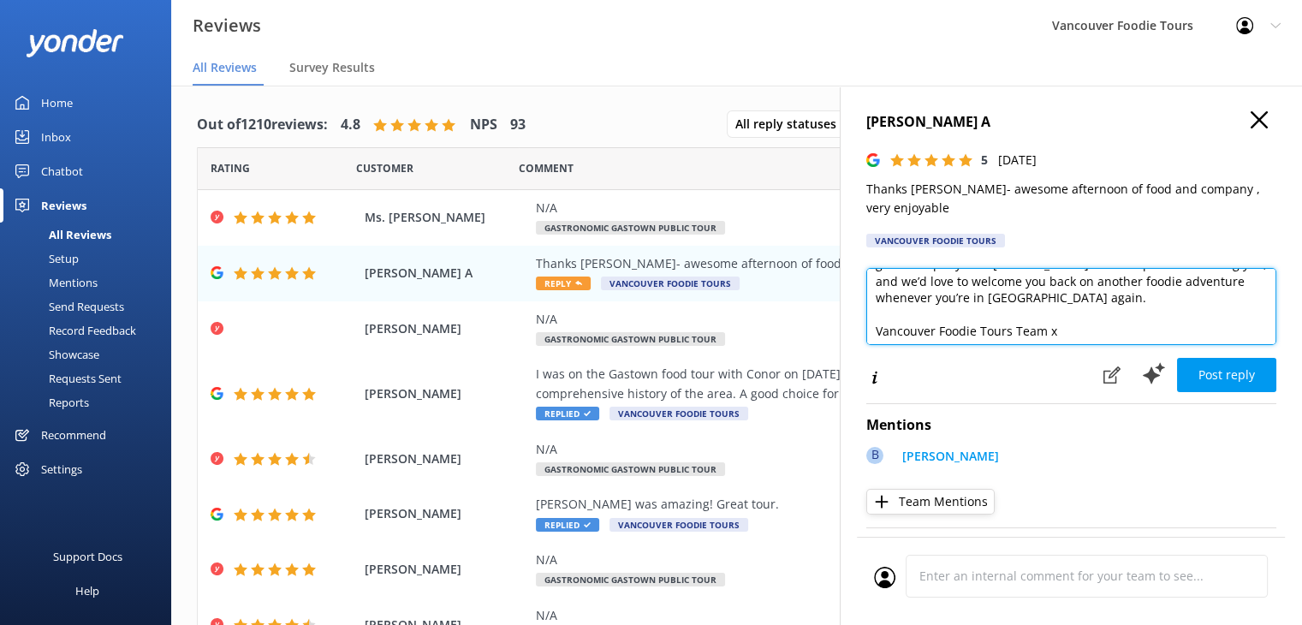
scroll to position [58, 0]
type textarea "Hi Belinda, thank you so much for your lovely review! We’re delighted to hear y…"
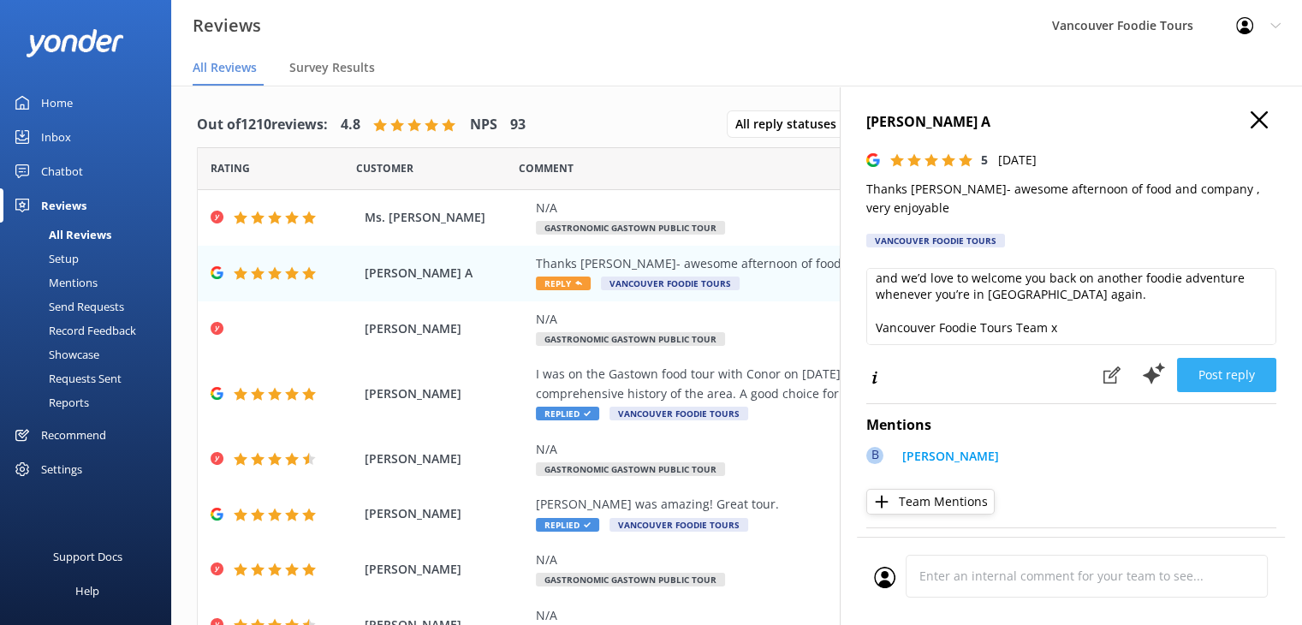
click at [1212, 377] on button "Post reply" at bounding box center [1226, 375] width 99 height 34
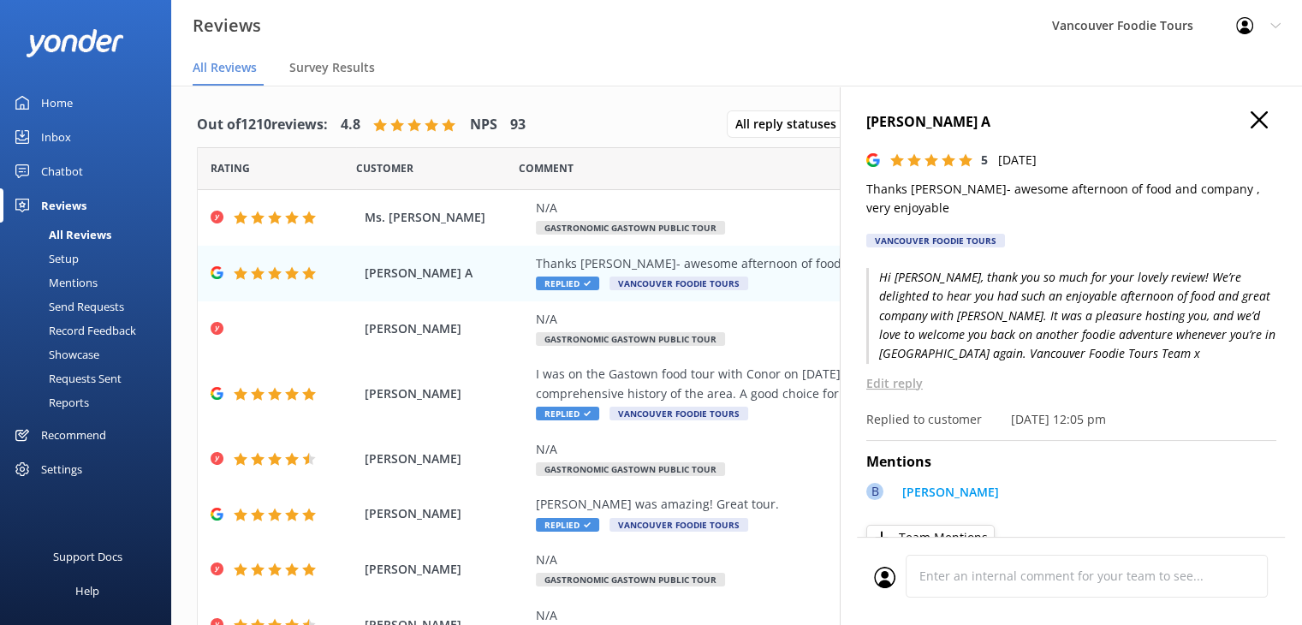
click at [1251, 123] on icon "button" at bounding box center [1259, 119] width 17 height 17
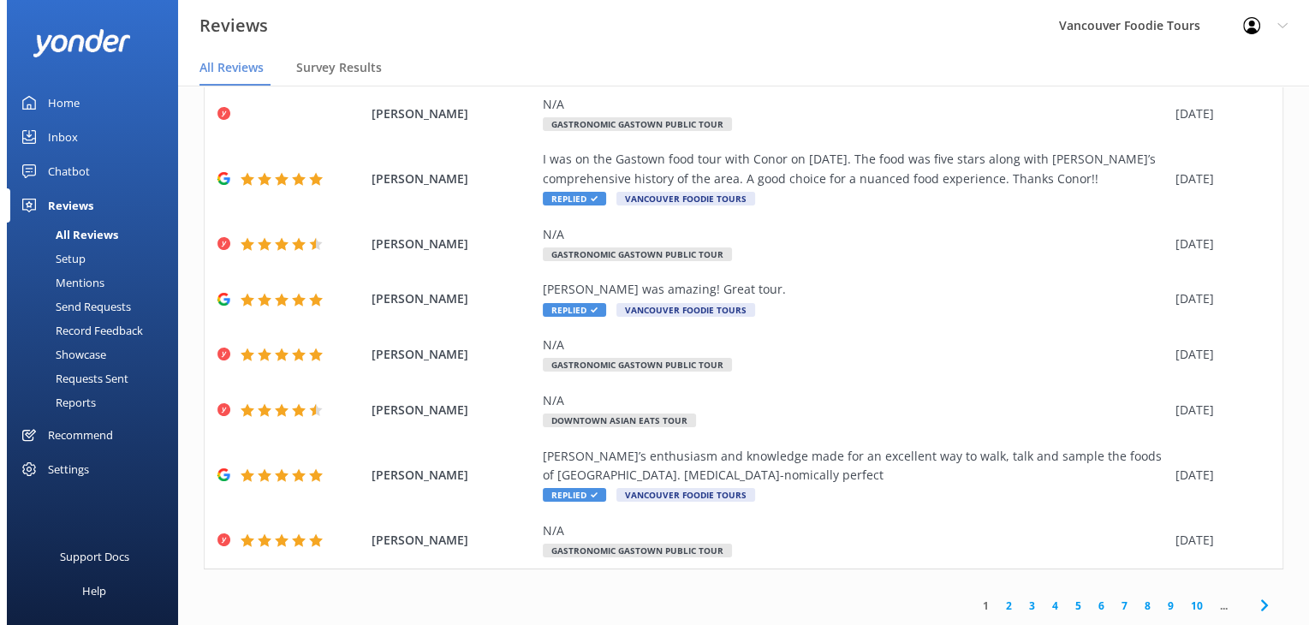
scroll to position [0, 0]
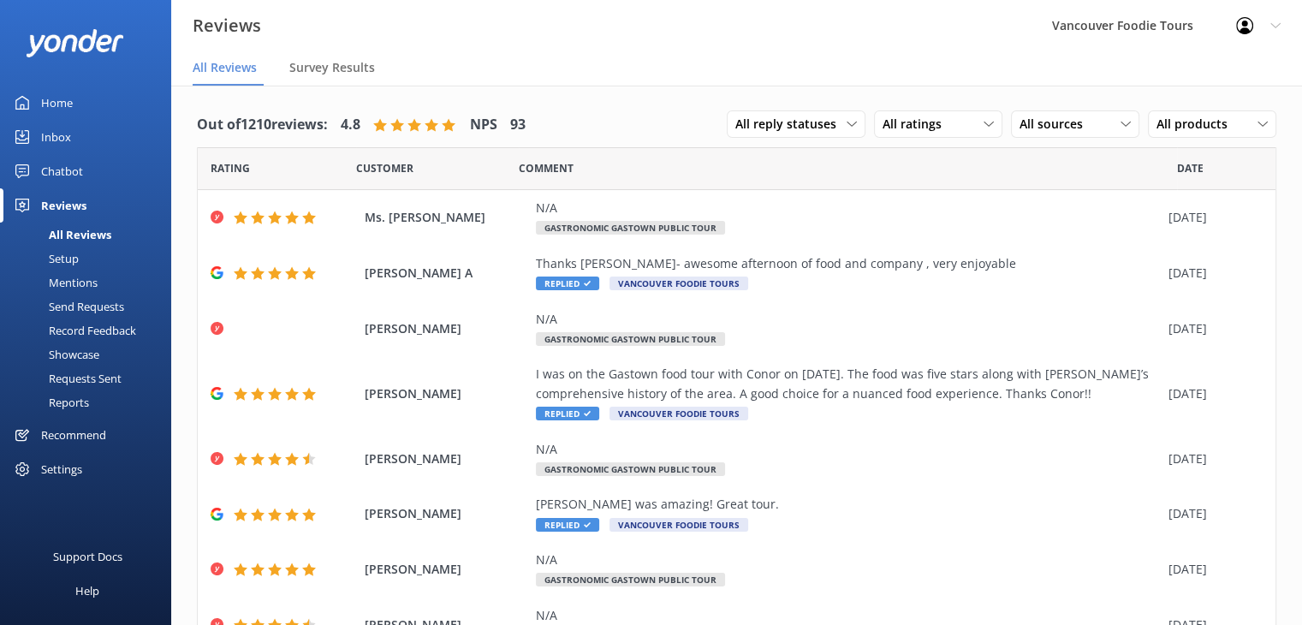
click at [74, 125] on link "Inbox" at bounding box center [85, 137] width 171 height 34
